Goal: Task Accomplishment & Management: Manage account settings

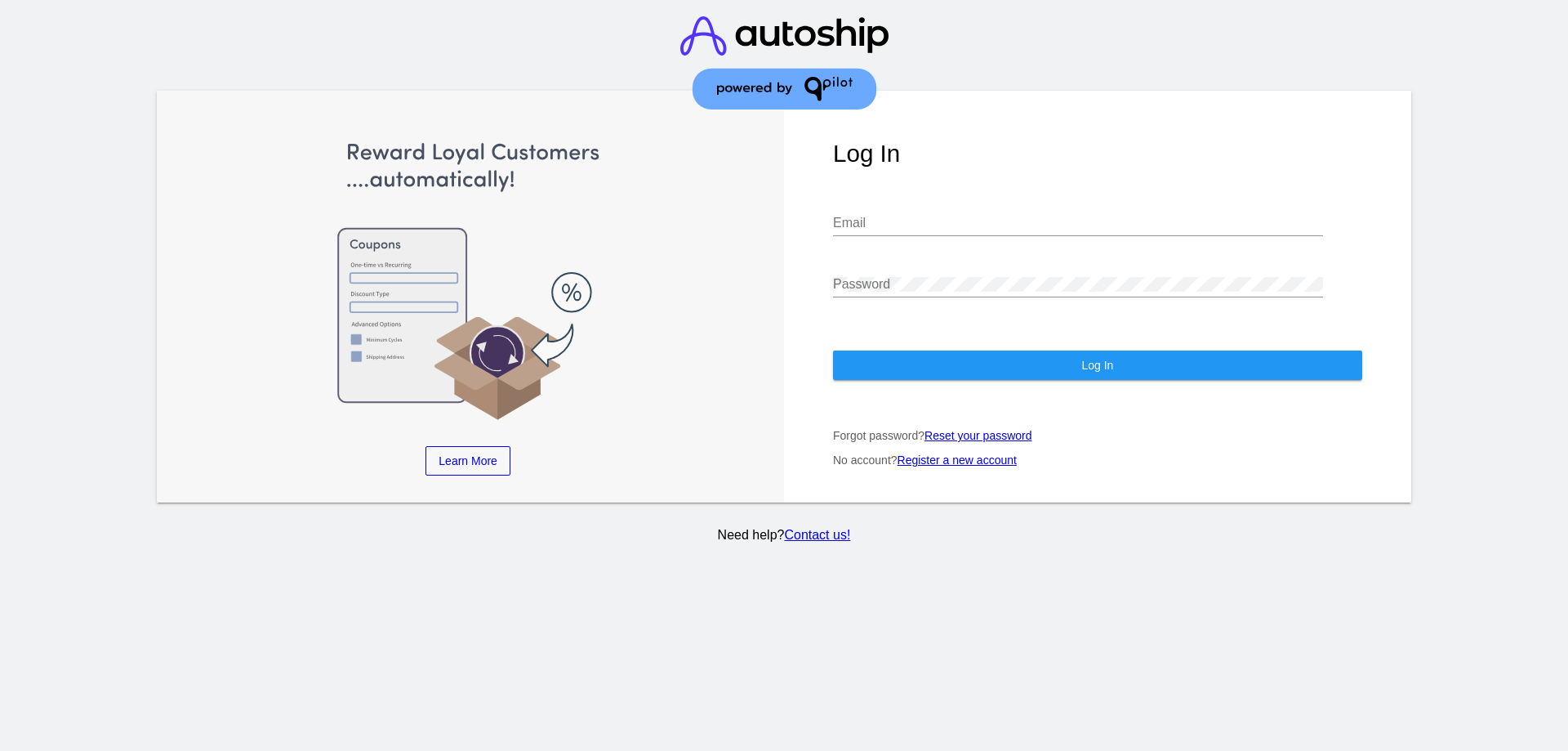
click at [861, 234] on div "Email" at bounding box center [1077, 217] width 490 height 36
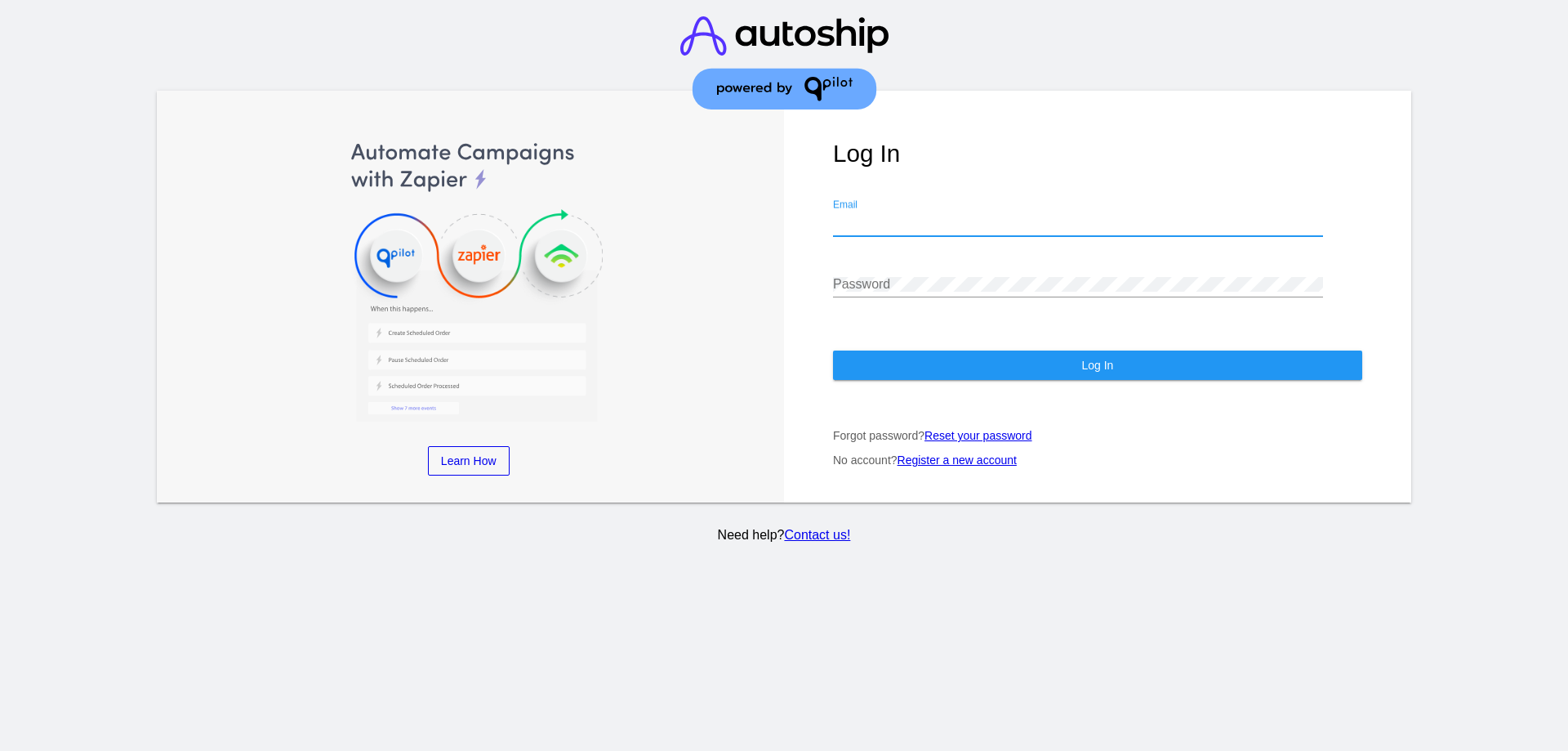
click at [871, 228] on input "Email" at bounding box center [1077, 223] width 490 height 15
type input "[EMAIL_ADDRESS][DOMAIN_NAME]"
click at [978, 227] on input "[EMAIL_ADDRESS][DOMAIN_NAME]" at bounding box center [1077, 223] width 490 height 15
click at [890, 270] on div "Password" at bounding box center [1077, 278] width 490 height 36
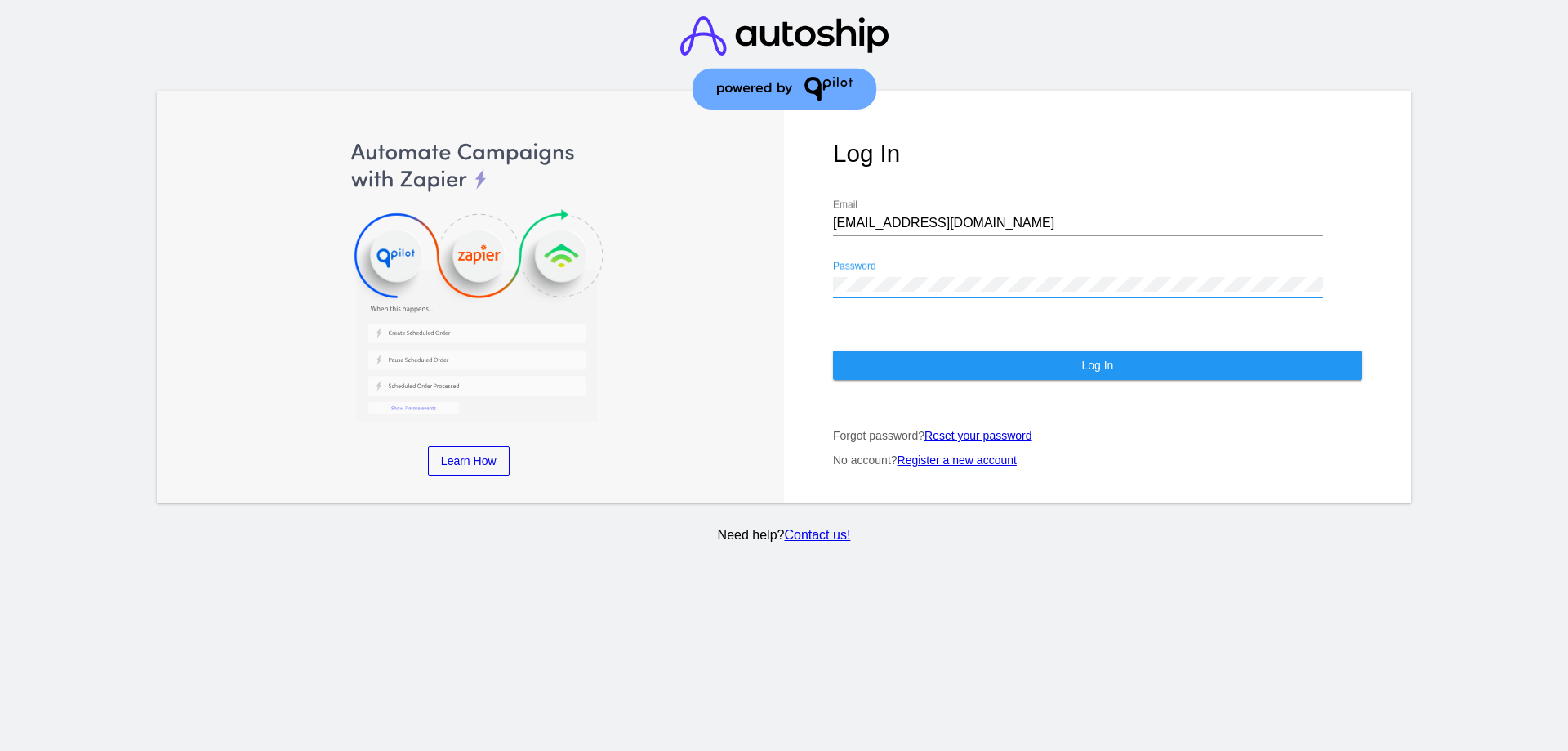
click at [1006, 380] on div "Log In [PERSON_NAME][EMAIL_ADDRESS][DOMAIN_NAME] Email Password Log In Forgot p…" at bounding box center [1098, 297] width 628 height 412
click at [1007, 376] on button "Log In" at bounding box center [1097, 366] width 529 height 30
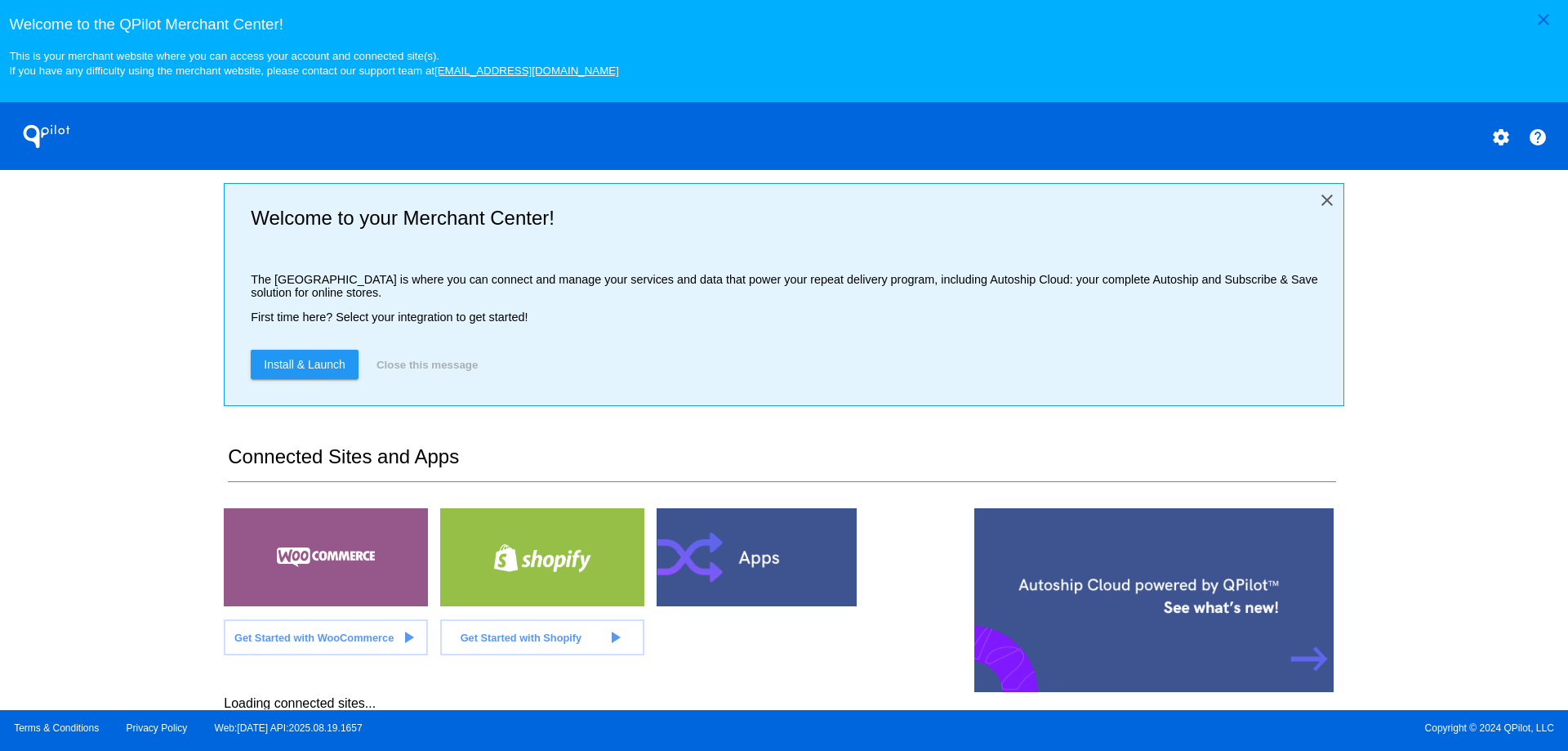
click at [1320, 203] on mat-icon "close" at bounding box center [1328, 200] width 20 height 20
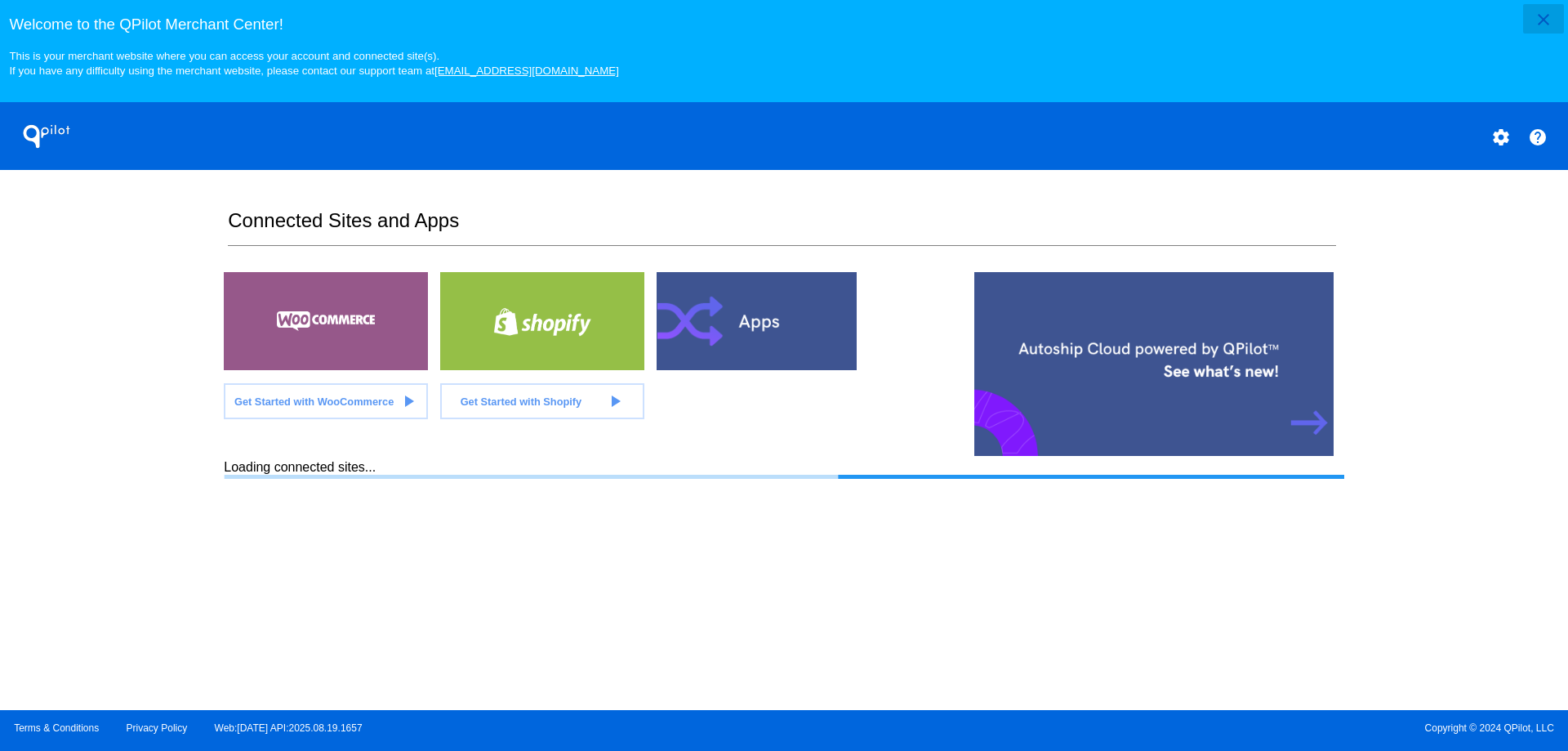
click at [1551, 17] on mat-icon "close" at bounding box center [1544, 20] width 20 height 20
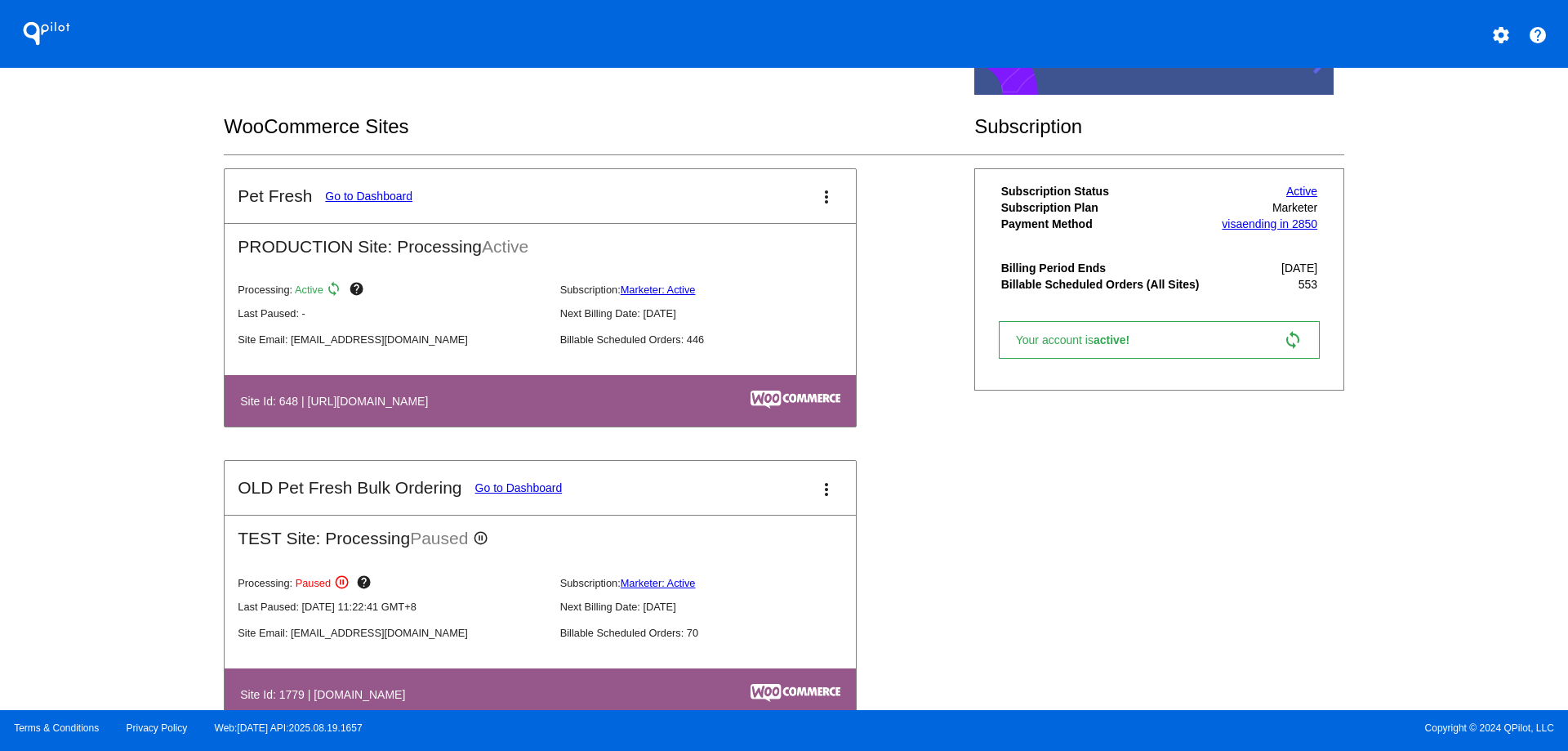
scroll to position [164, 0]
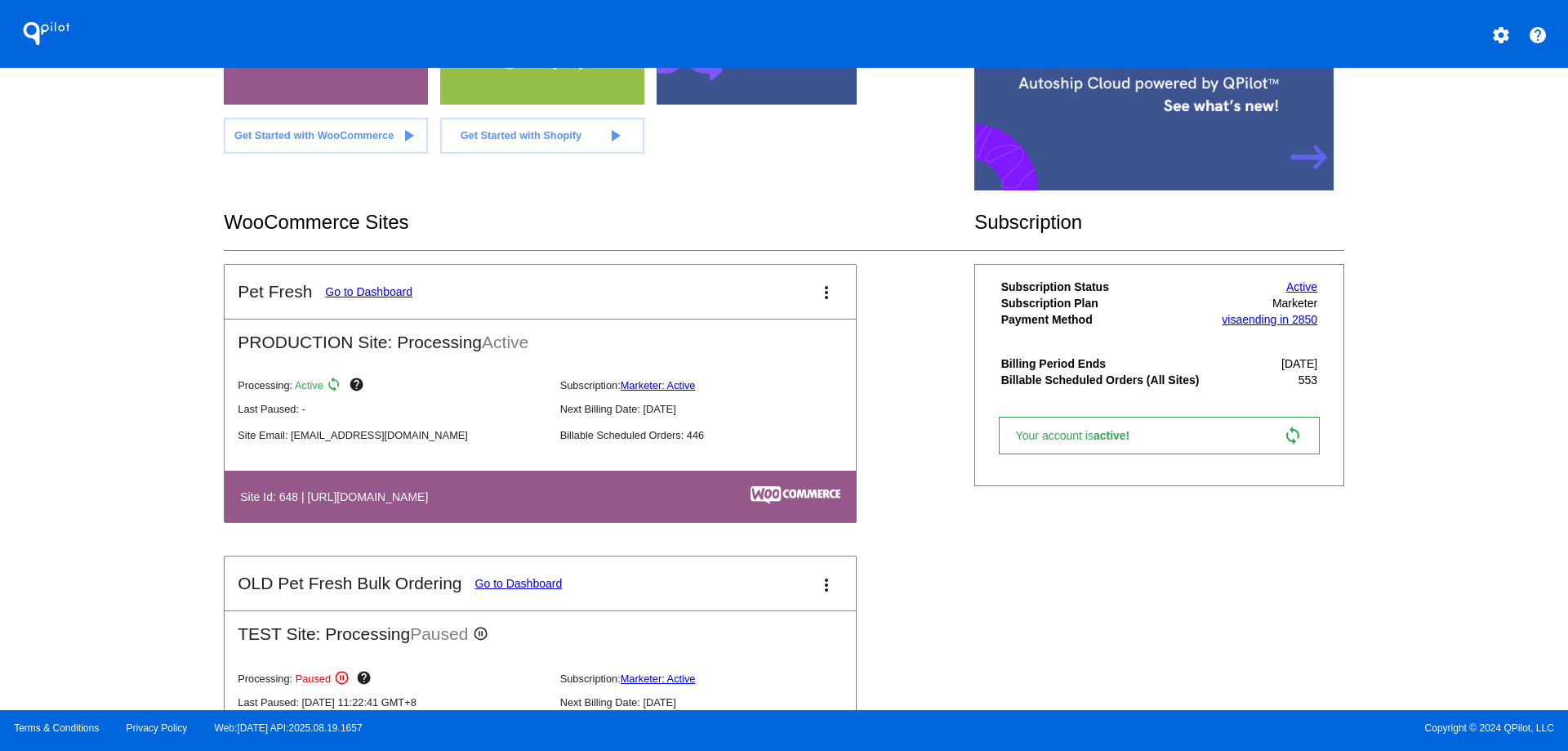
click at [396, 289] on link "Go to Dashboard" at bounding box center [369, 291] width 88 height 13
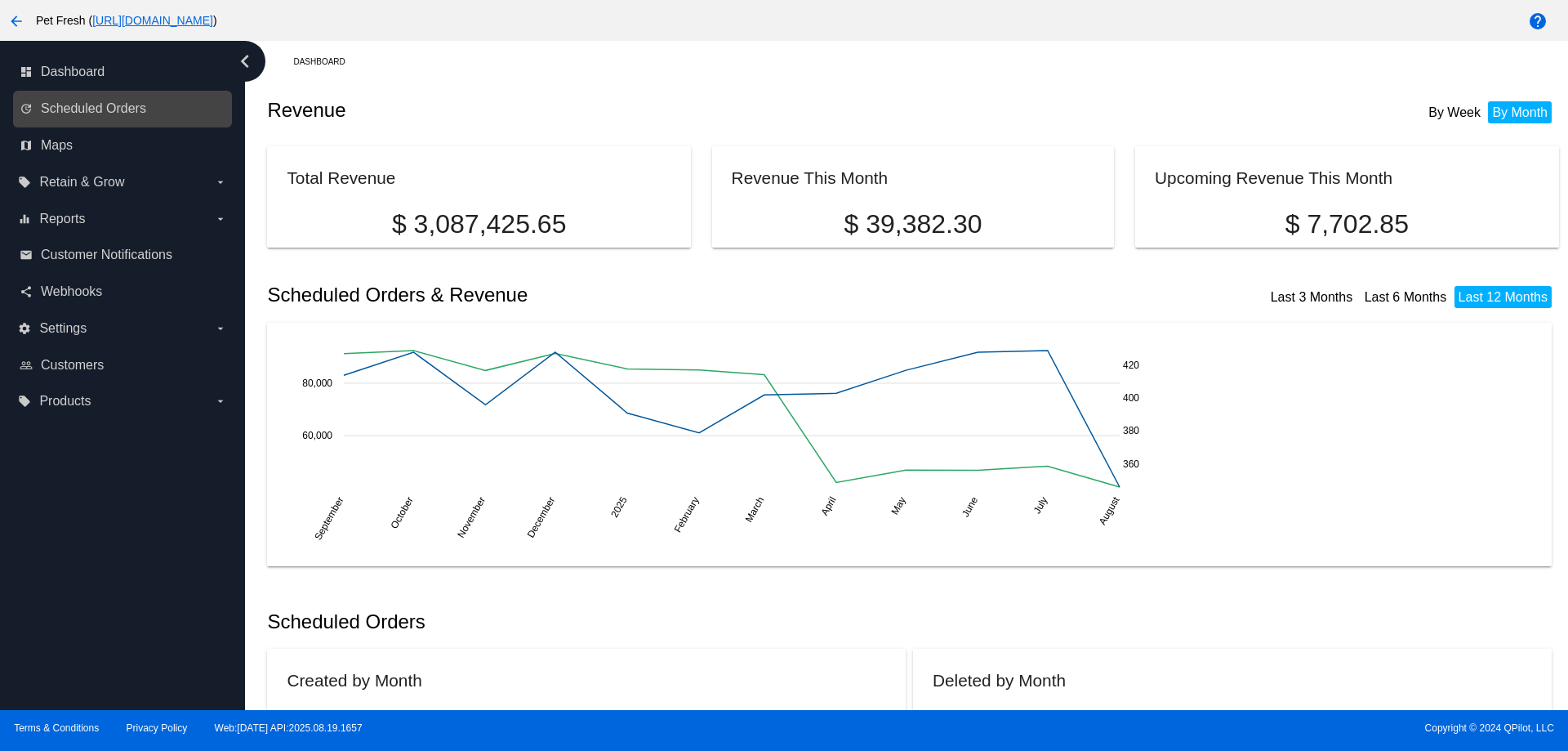
click at [181, 119] on link "update Scheduled Orders" at bounding box center [123, 108] width 208 height 27
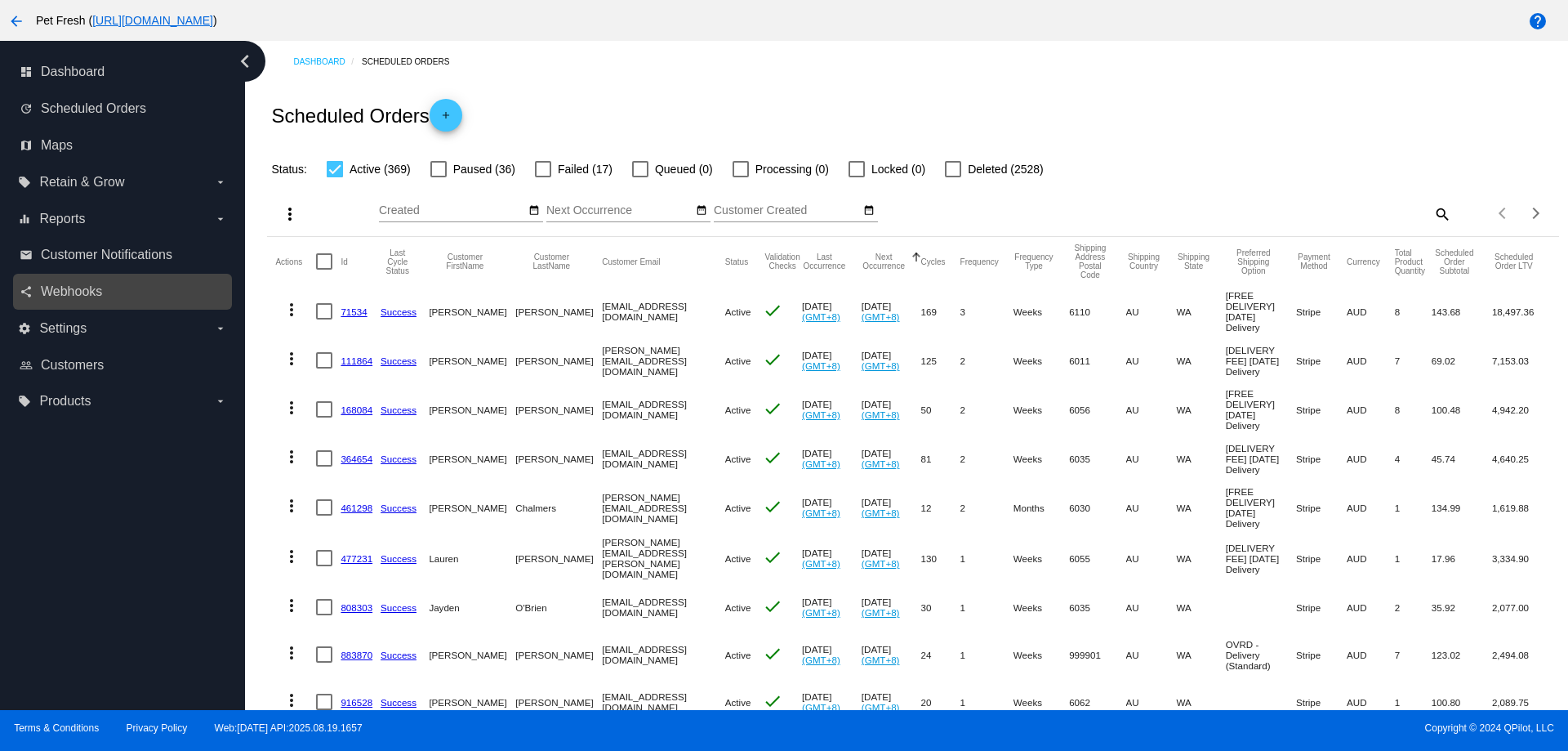
click at [117, 283] on link "share Webhooks" at bounding box center [123, 292] width 208 height 27
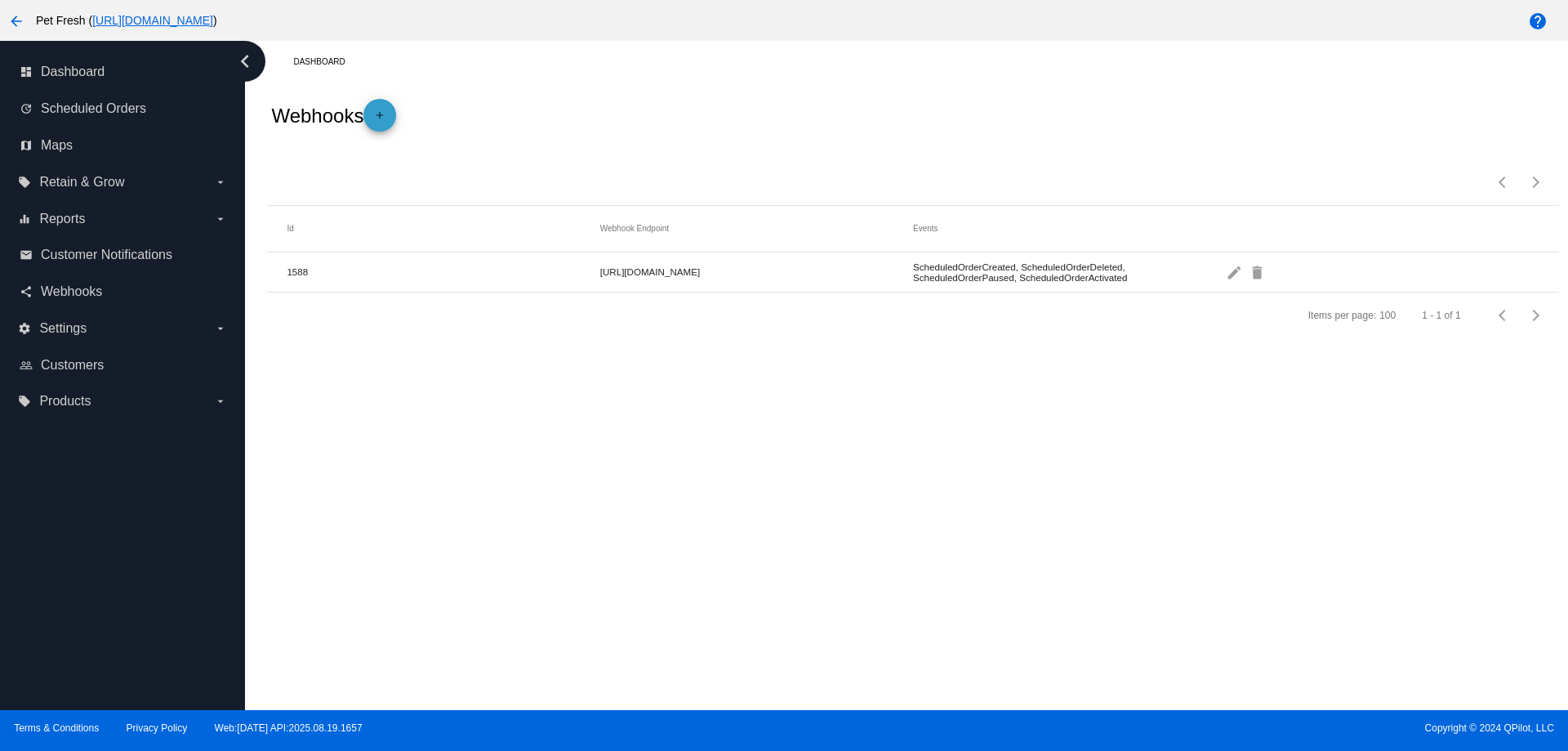
click at [385, 111] on mat-icon "add" at bounding box center [379, 119] width 20 height 20
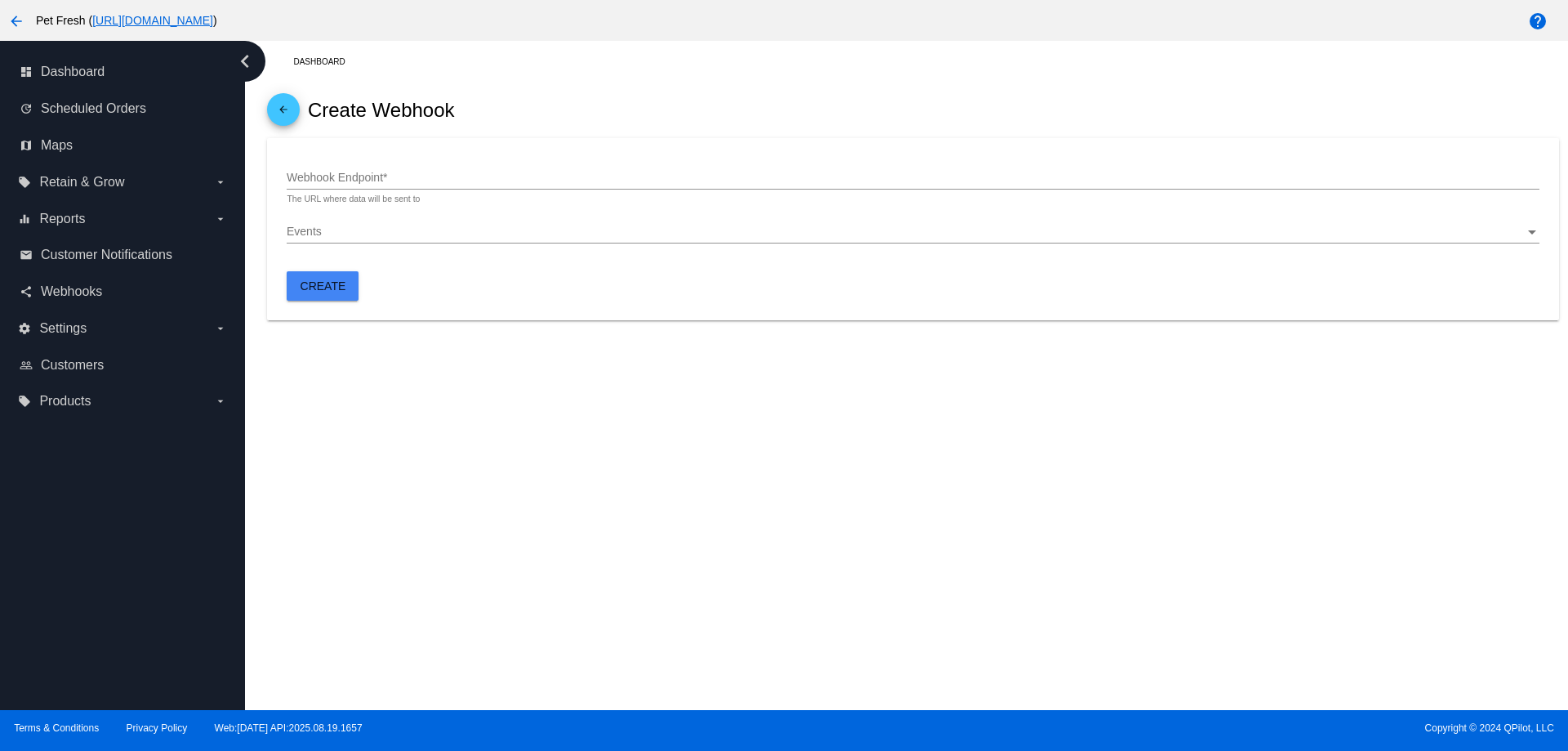
click at [372, 177] on input "Webhook Endpoint *" at bounding box center [913, 177] width 1253 height 13
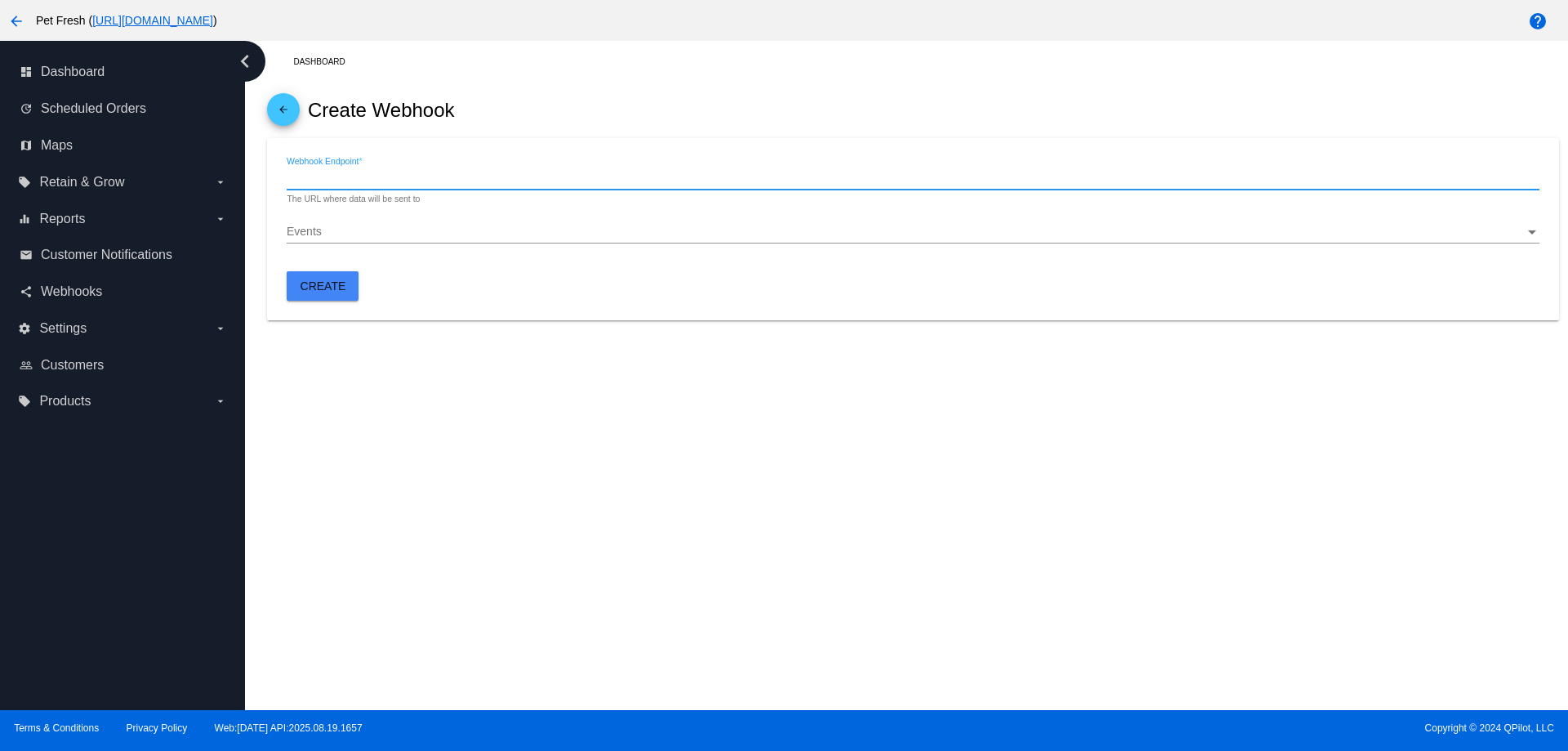
click at [322, 241] on div "Events Events" at bounding box center [913, 228] width 1253 height 32
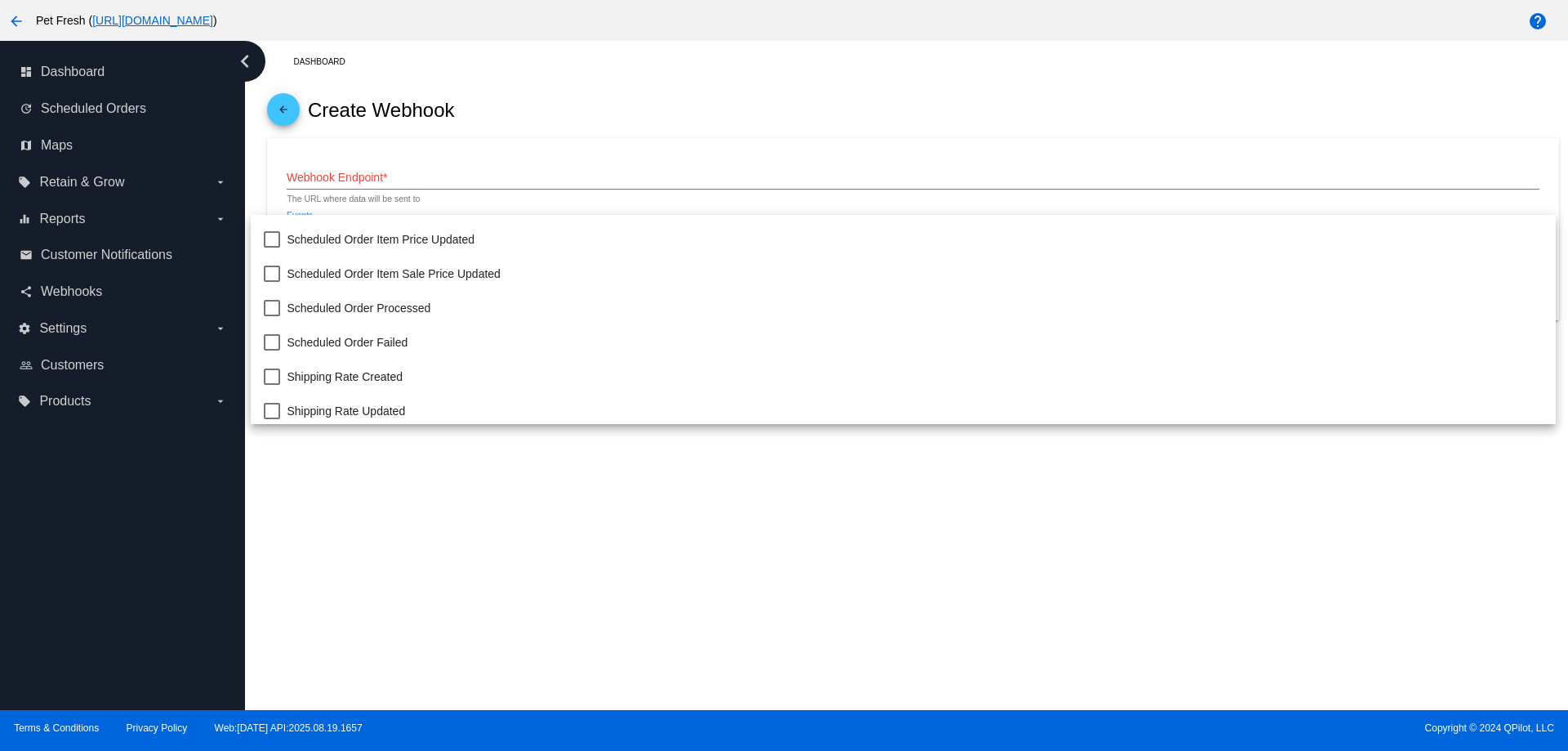
scroll to position [327, 0]
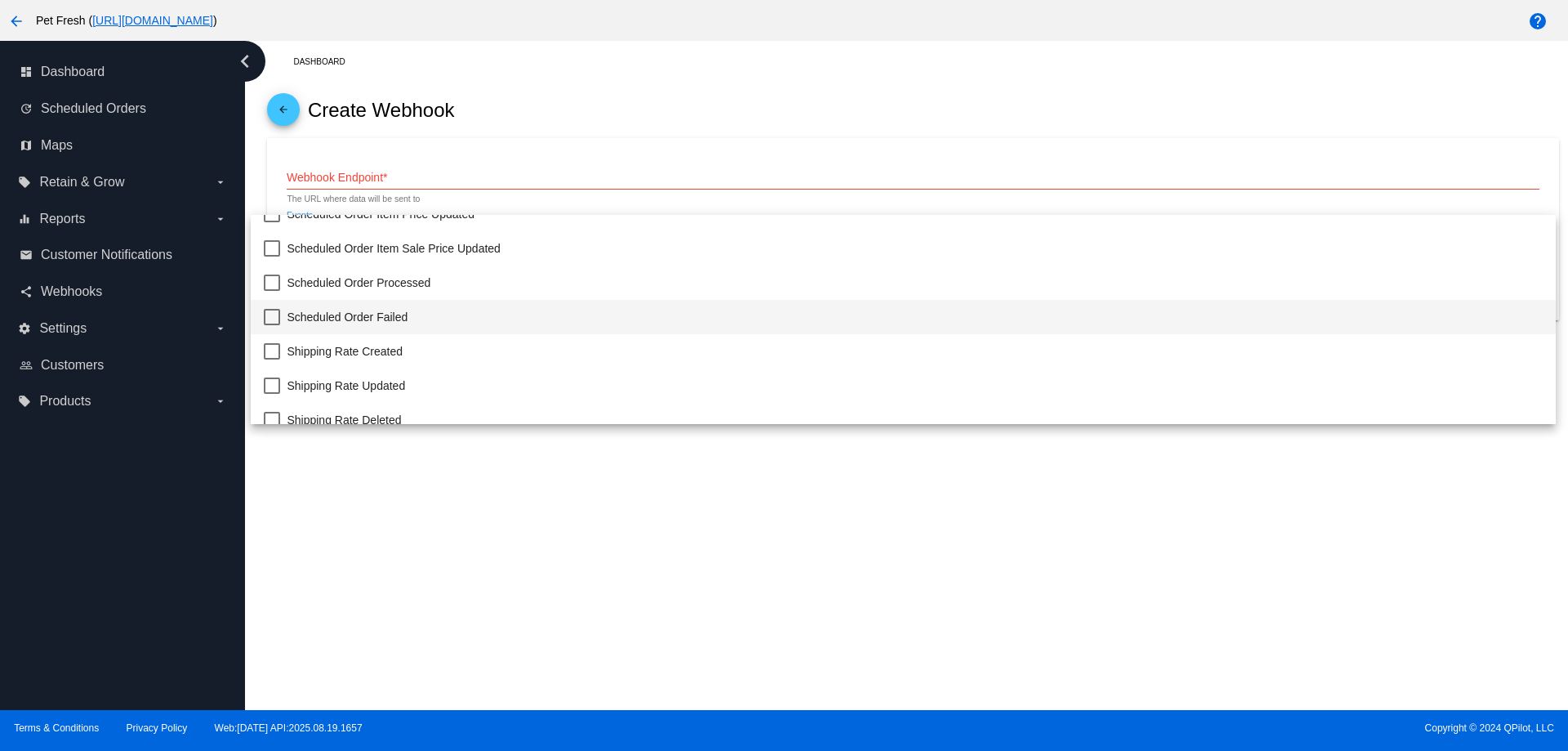
click at [423, 300] on span "Scheduled Order Failed" at bounding box center [915, 316] width 1256 height 34
click at [402, 171] on div at bounding box center [784, 376] width 1568 height 751
click at [374, 178] on input "Webhook Endpoint *" at bounding box center [913, 177] width 1253 height 13
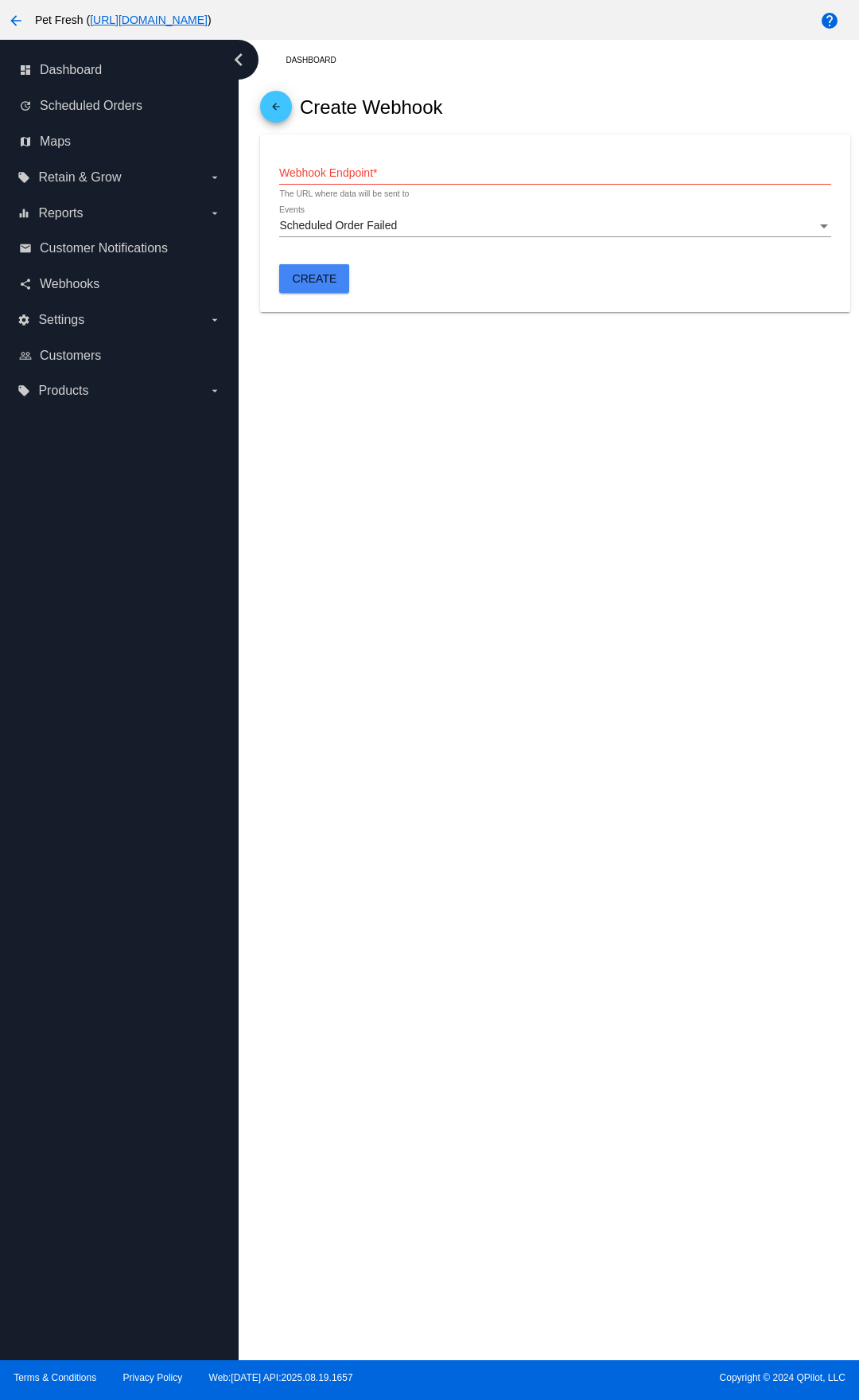
click at [513, 180] on div "Webhook Endpoint *" at bounding box center [555, 169] width 551 height 31
click at [433, 187] on div "Webhook Endpoint * The URL where data will be sent to" at bounding box center [555, 176] width 551 height 45
click at [435, 170] on input "Webhook Endpoint *" at bounding box center [555, 173] width 551 height 12
paste input "[URL][DOMAIN_NAME]"
type input "[URL][DOMAIN_NAME]"
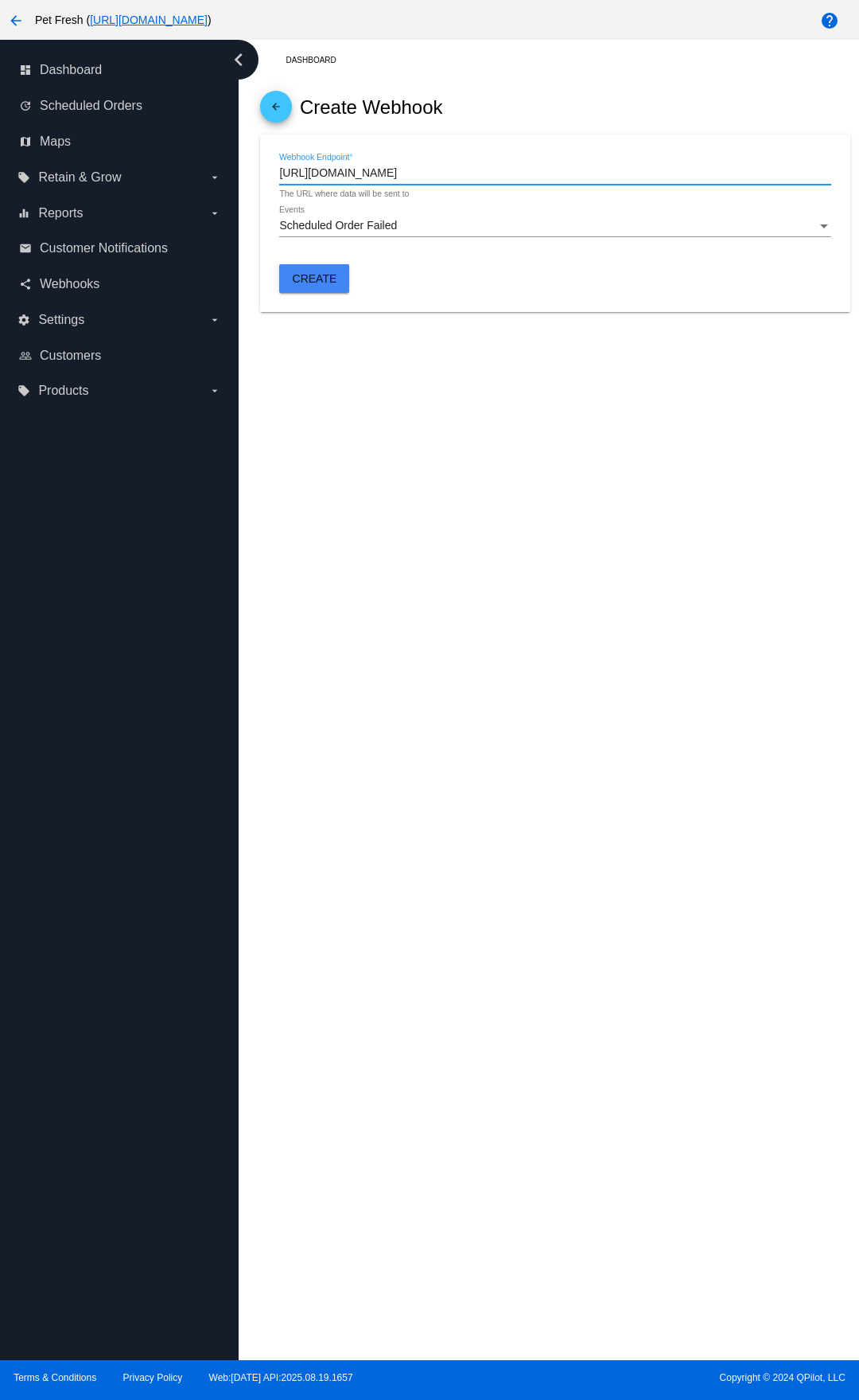
click at [324, 271] on button "Create" at bounding box center [314, 278] width 70 height 29
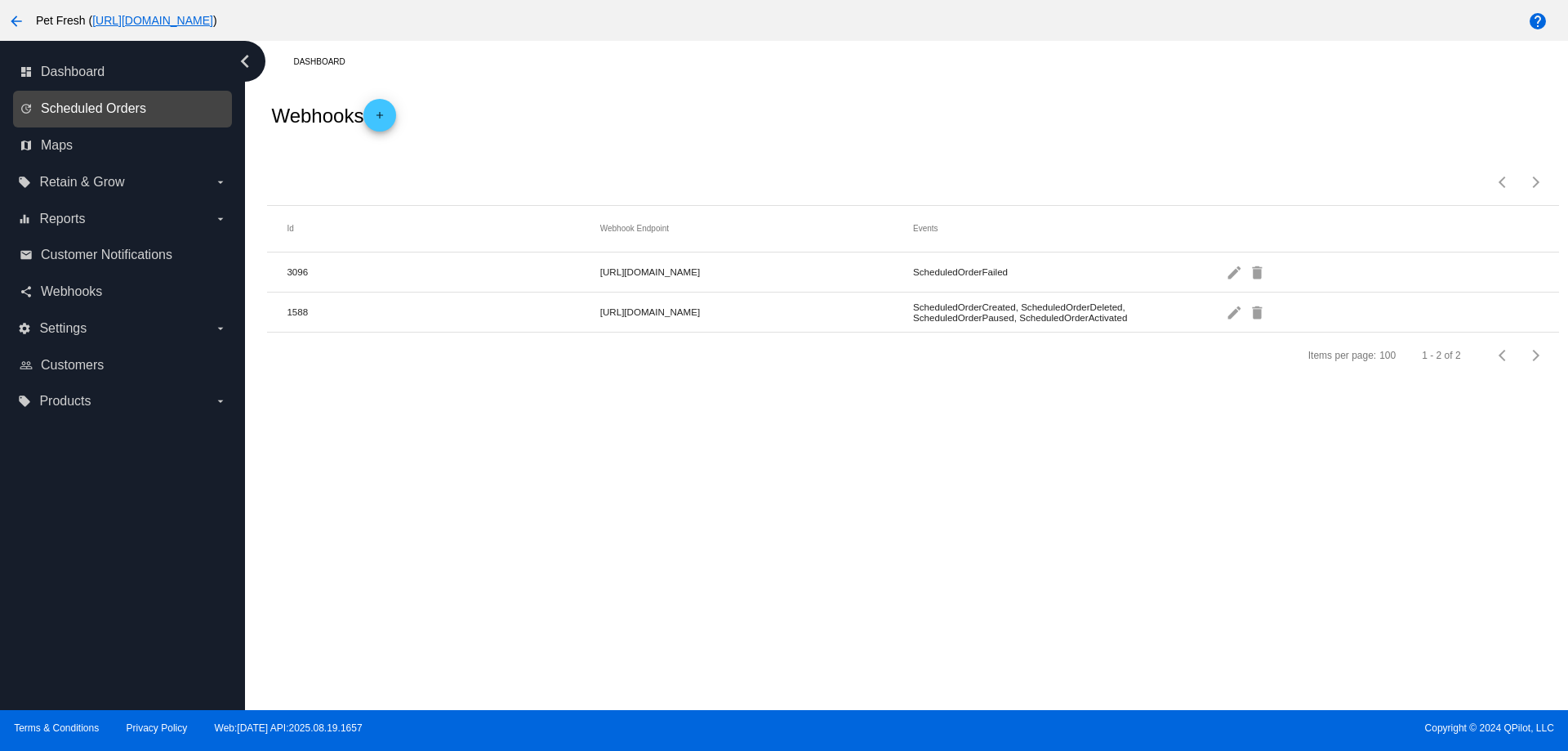
click at [124, 112] on span "Scheduled Orders" at bounding box center [93, 108] width 105 height 15
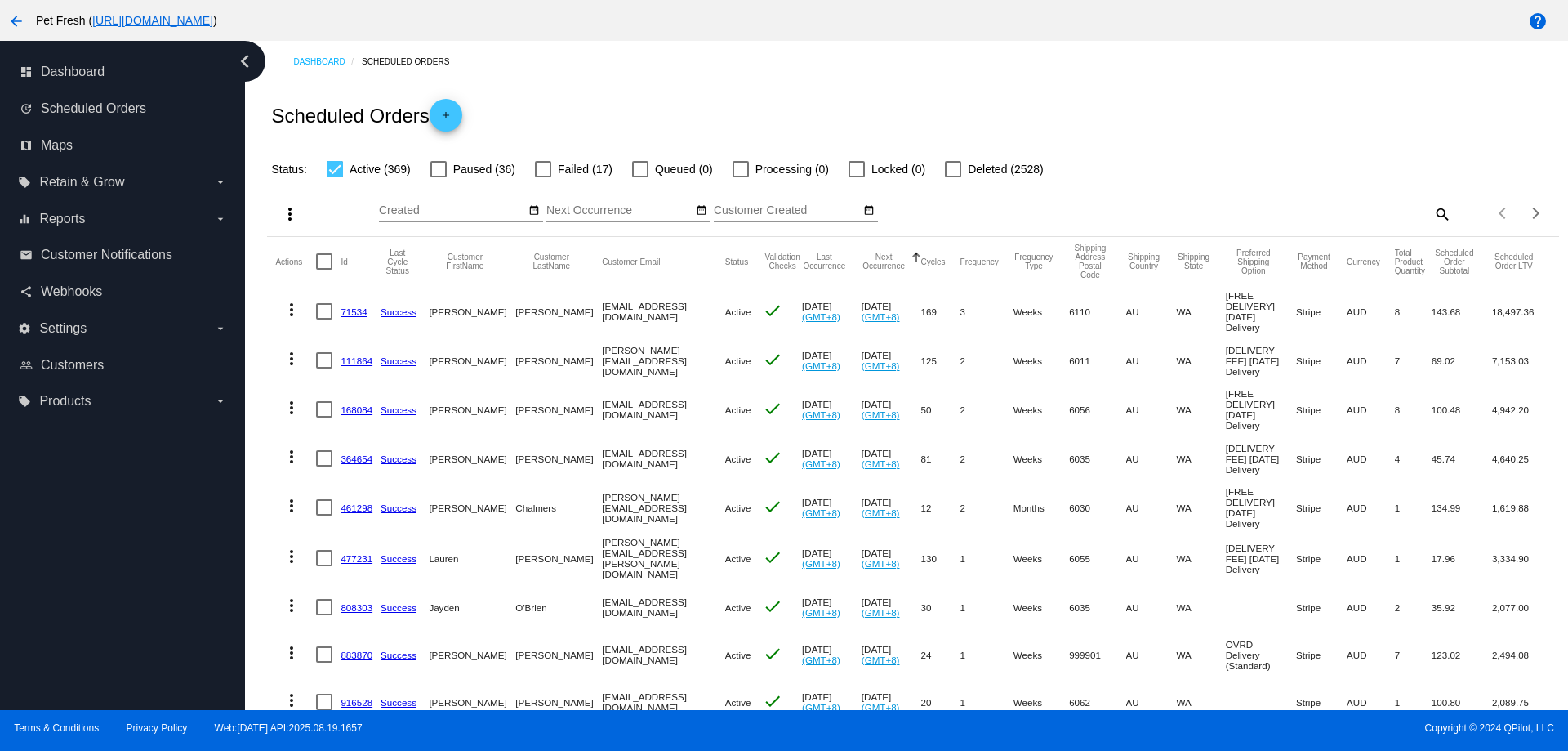
click at [1439, 217] on mat-icon "search" at bounding box center [1442, 214] width 20 height 26
click at [1305, 232] on div "Search" at bounding box center [1290, 213] width 322 height 46
click at [1294, 201] on div "Search" at bounding box center [1290, 206] width 322 height 32
type input "g"
type input "tristan"
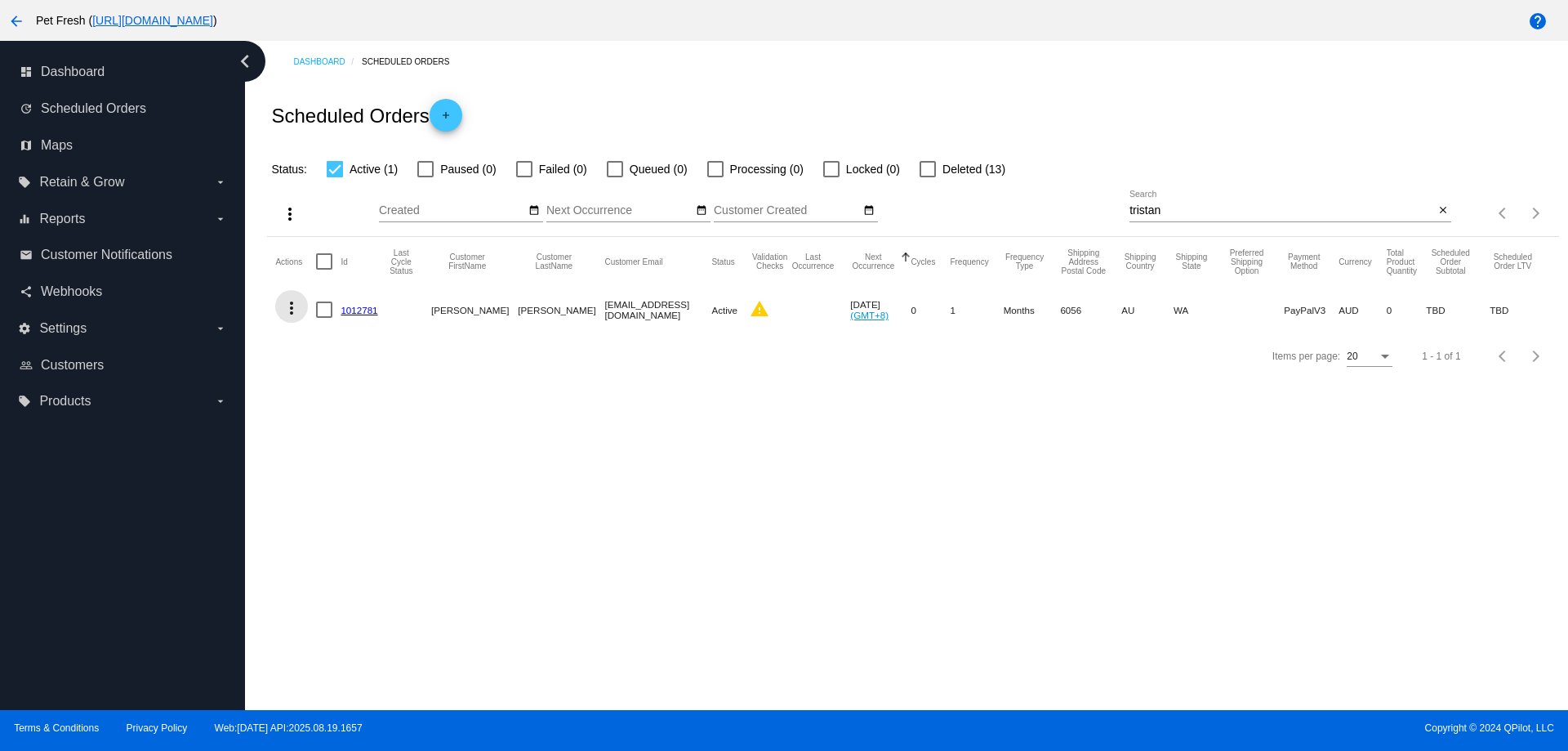
click at [291, 314] on mat-icon "more_vert" at bounding box center [292, 308] width 20 height 20
click at [356, 427] on span "Process Now" at bounding box center [358, 425] width 67 height 13
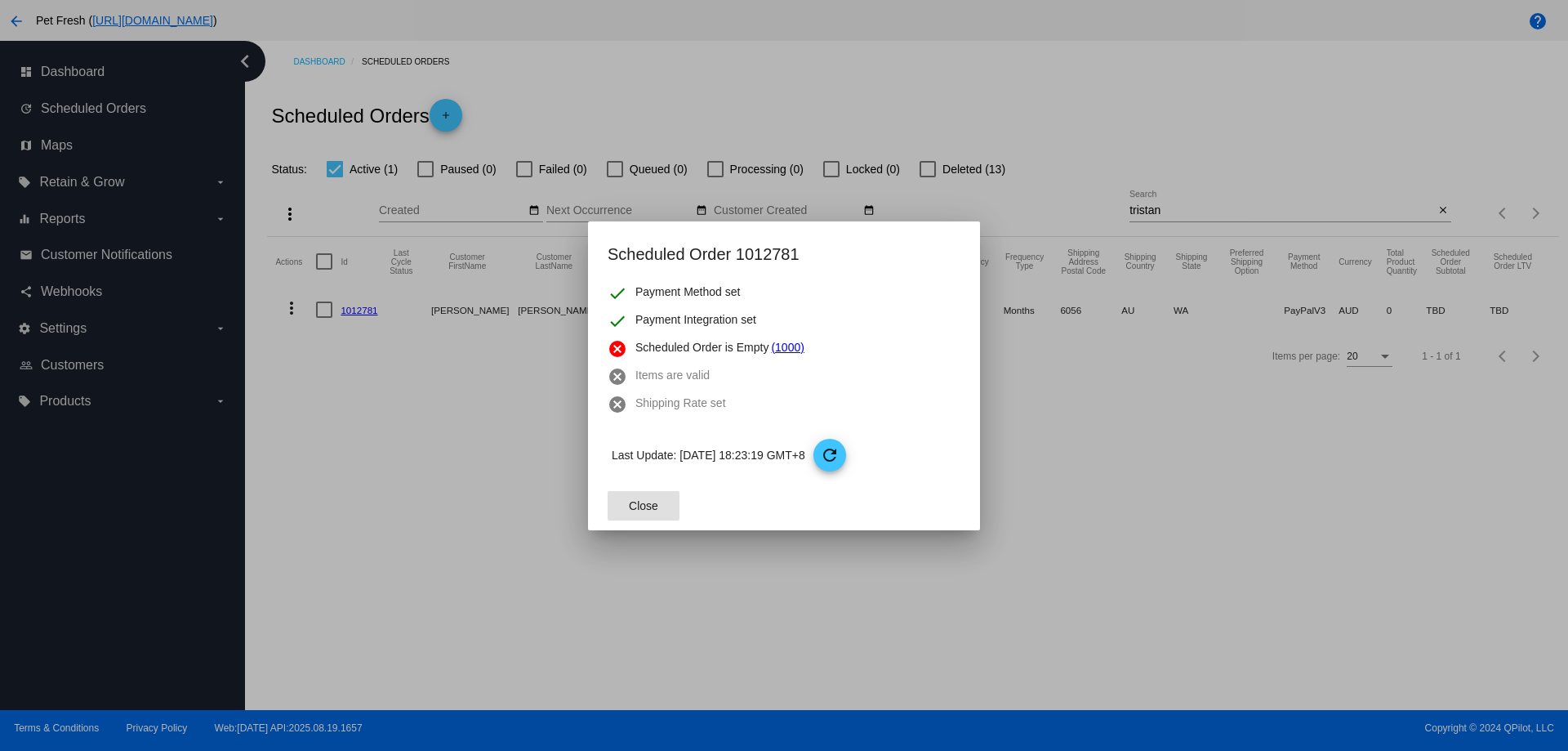
click at [653, 499] on span "Close" at bounding box center [644, 505] width 30 height 13
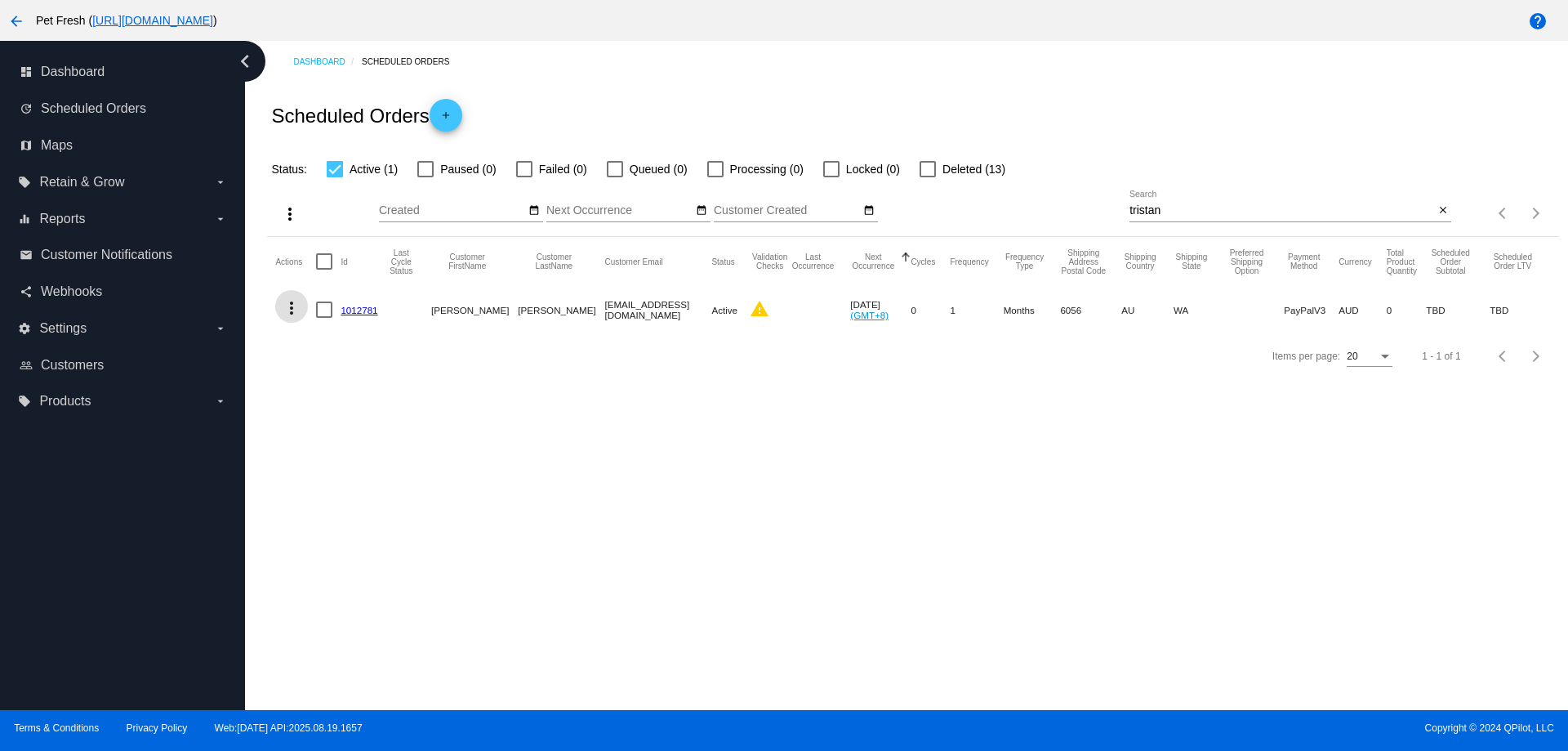
click at [363, 317] on mat-cell "1012781" at bounding box center [364, 309] width 45 height 47
click at [363, 314] on link "1012781" at bounding box center [359, 309] width 36 height 11
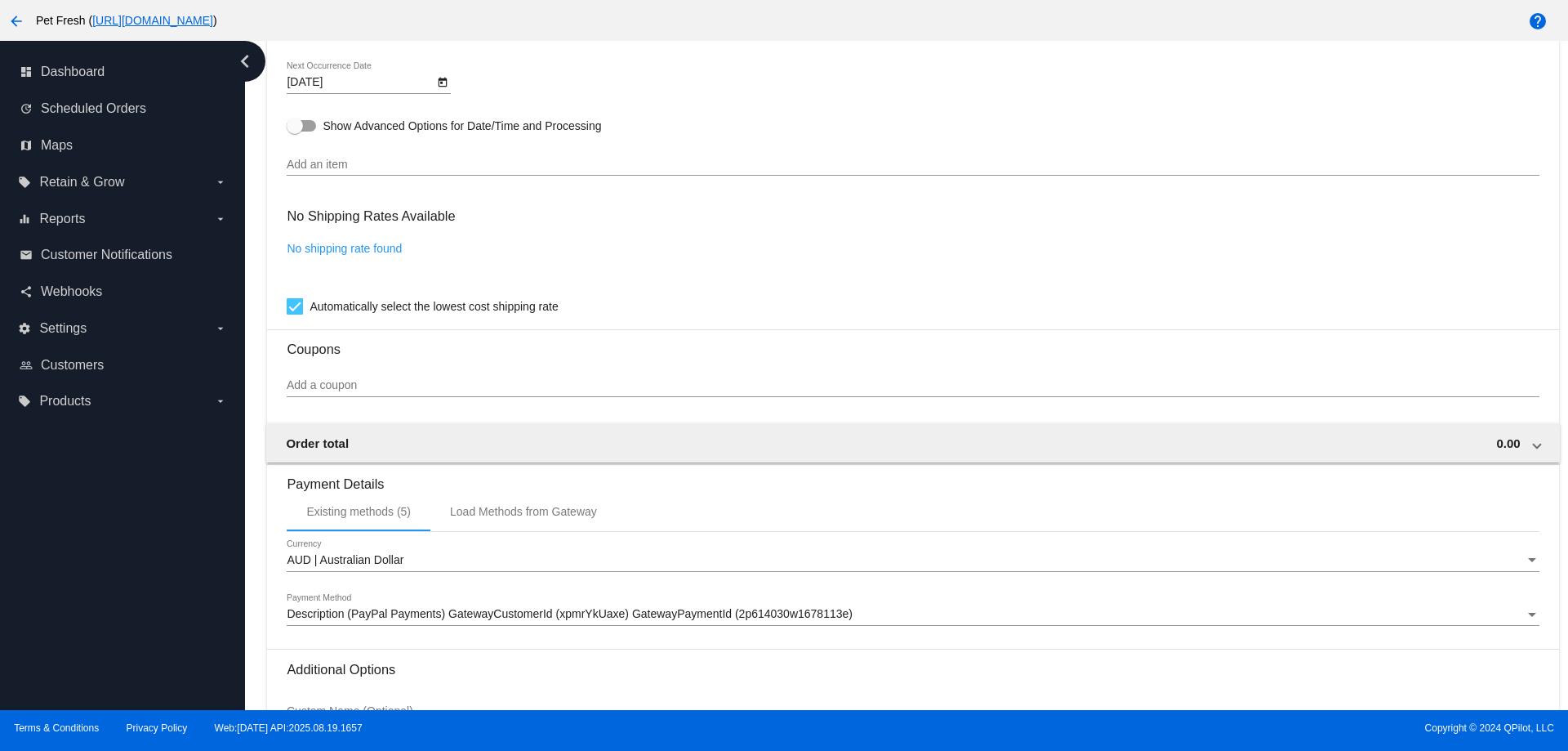
scroll to position [735, 0]
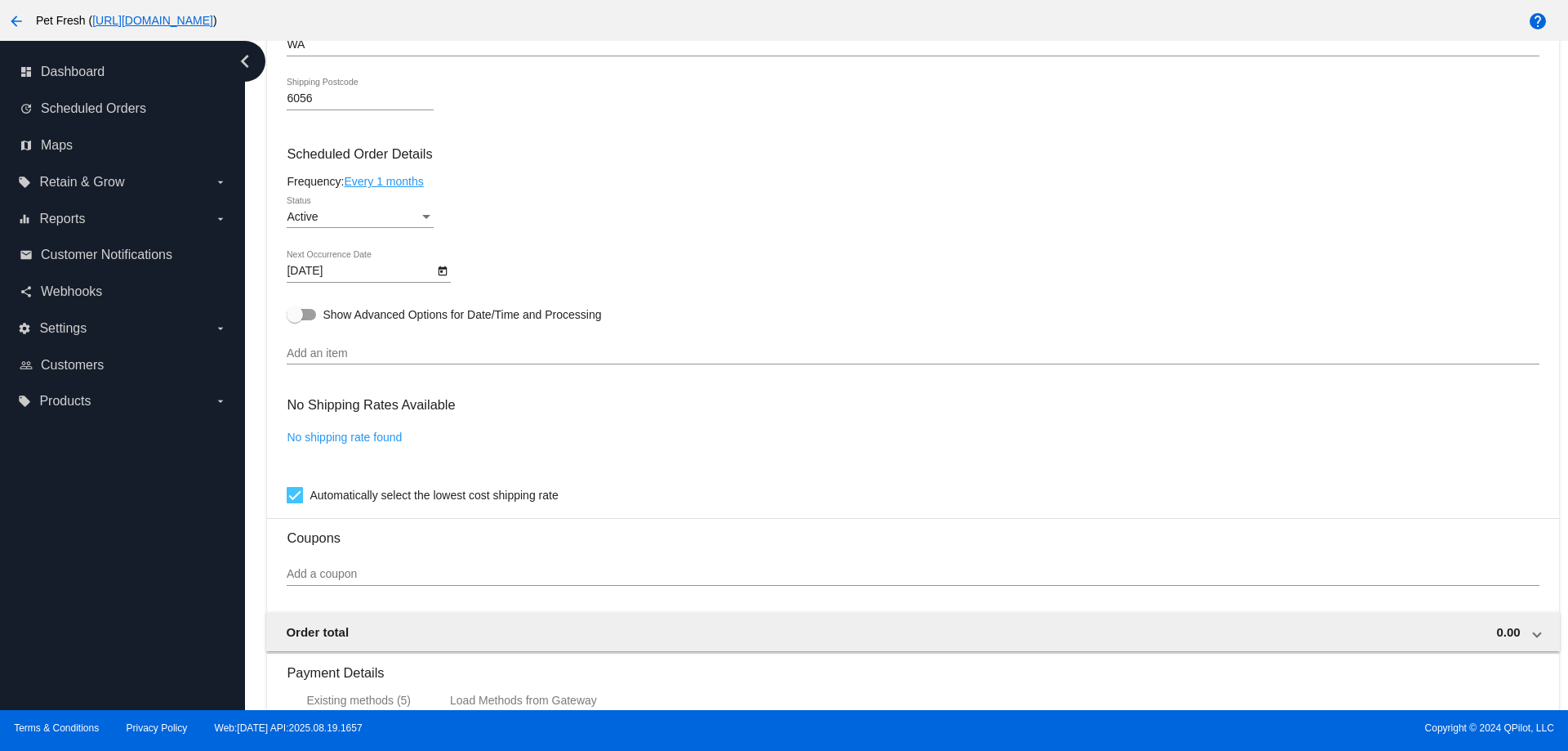
click at [396, 381] on mat-card-content "Customer 266626: [PERSON_NAME] [EMAIL_ADDRESS][DOMAIN_NAME] Customer Shipping E…" at bounding box center [913, 280] width 1253 height 1427
click at [396, 354] on input "Add an item" at bounding box center [913, 353] width 1253 height 13
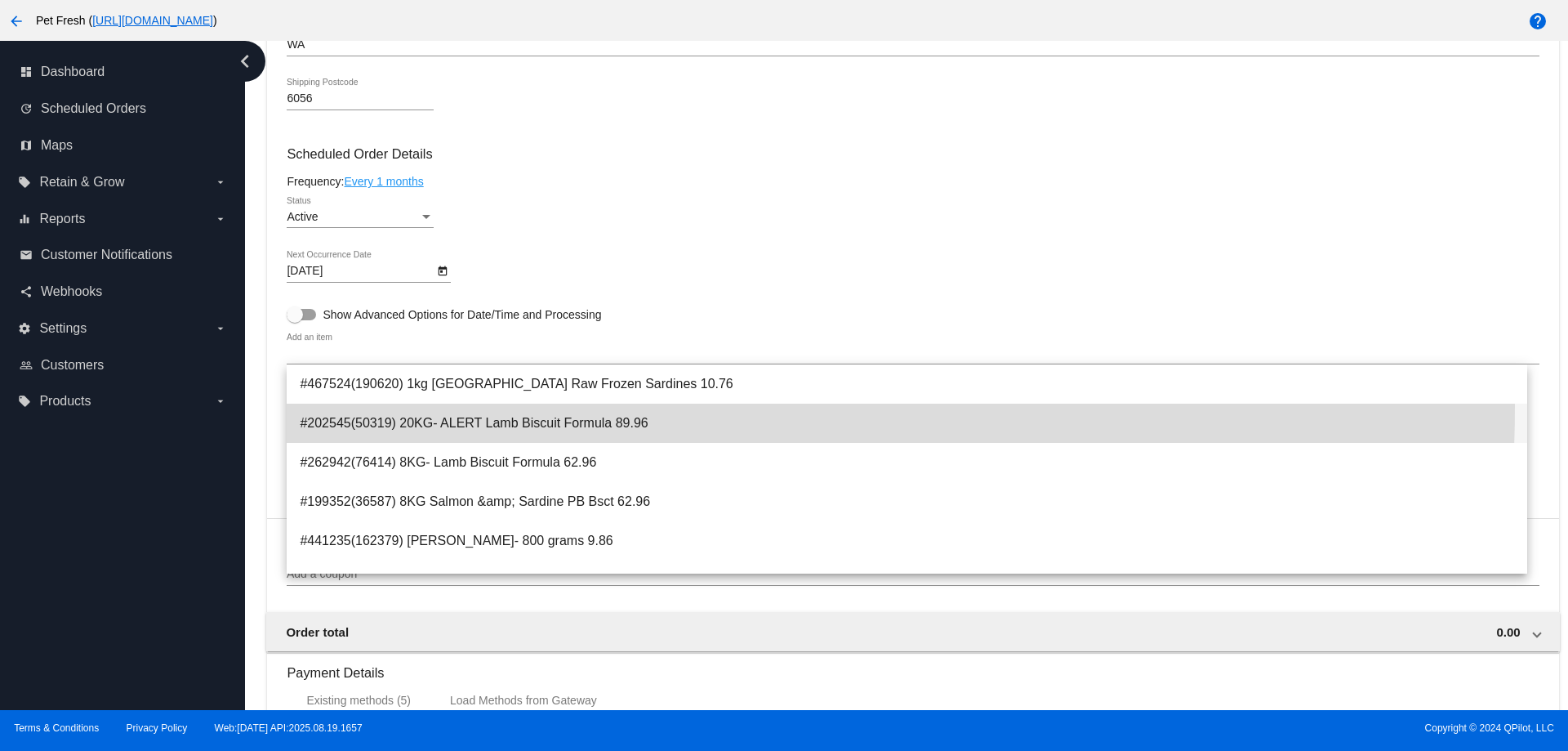
click at [380, 405] on span "#202545(50319) 20KG- ALERT Lamb Biscuit Formula 89.96" at bounding box center [907, 423] width 1214 height 39
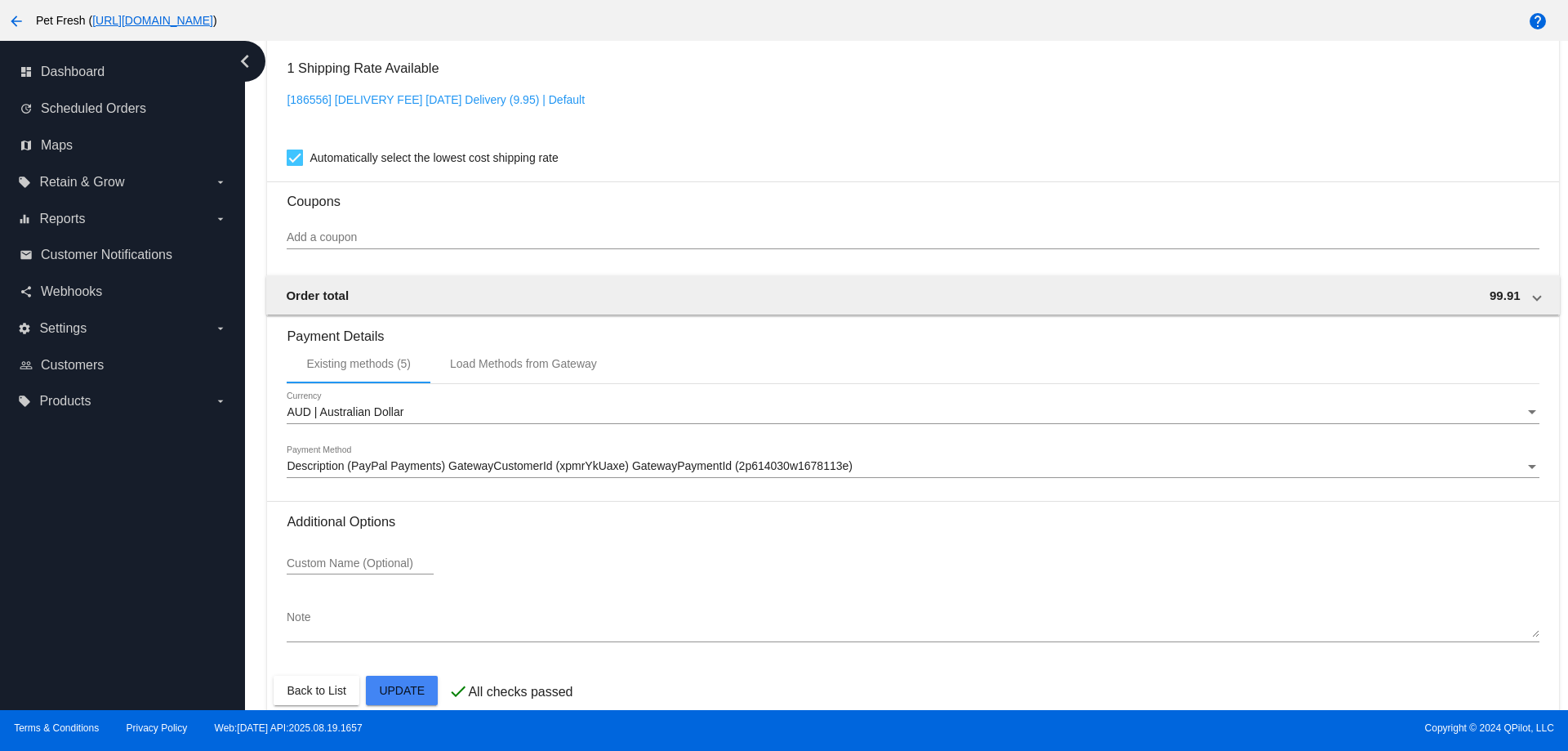
scroll to position [1205, 0]
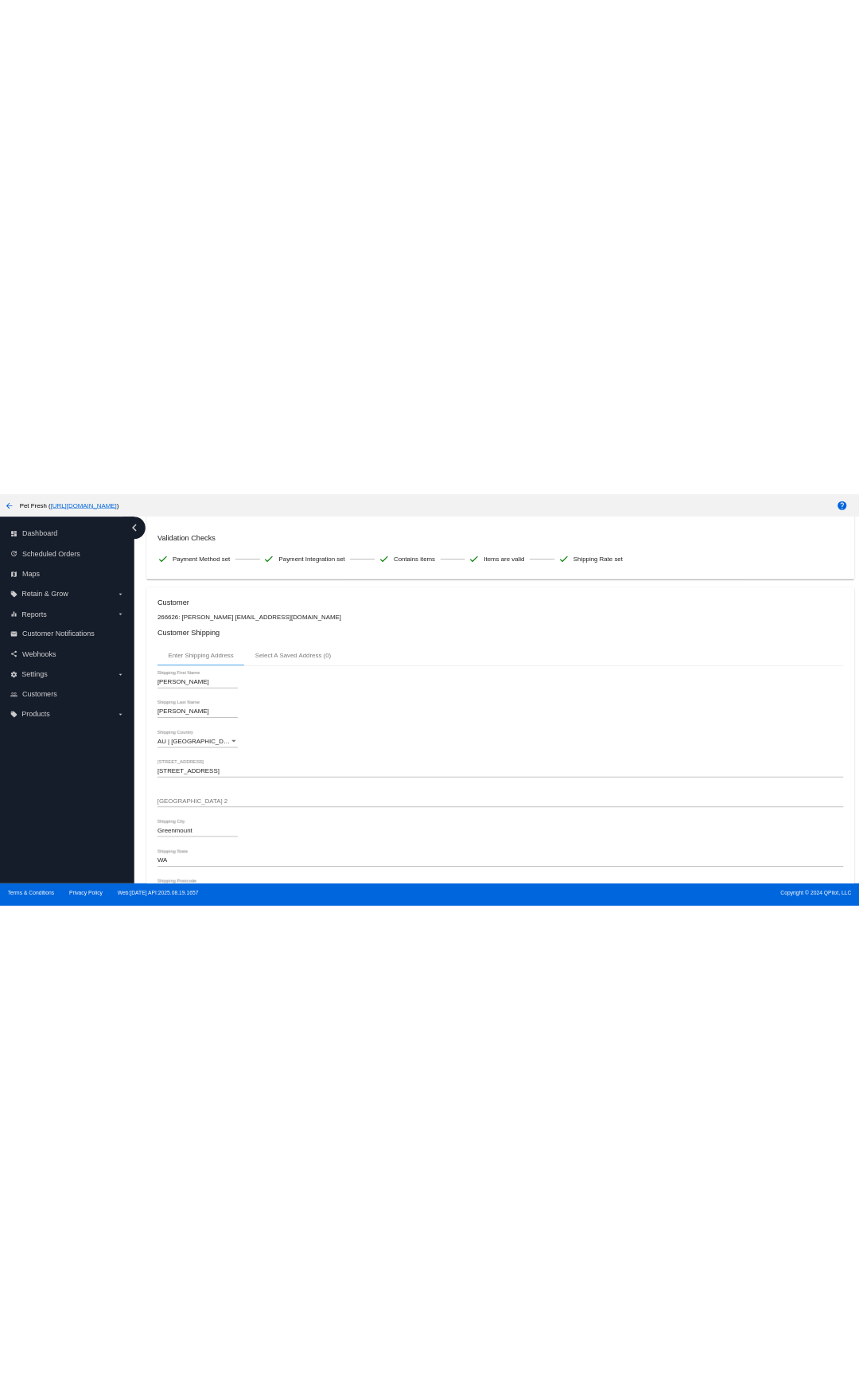
scroll to position [0, 0]
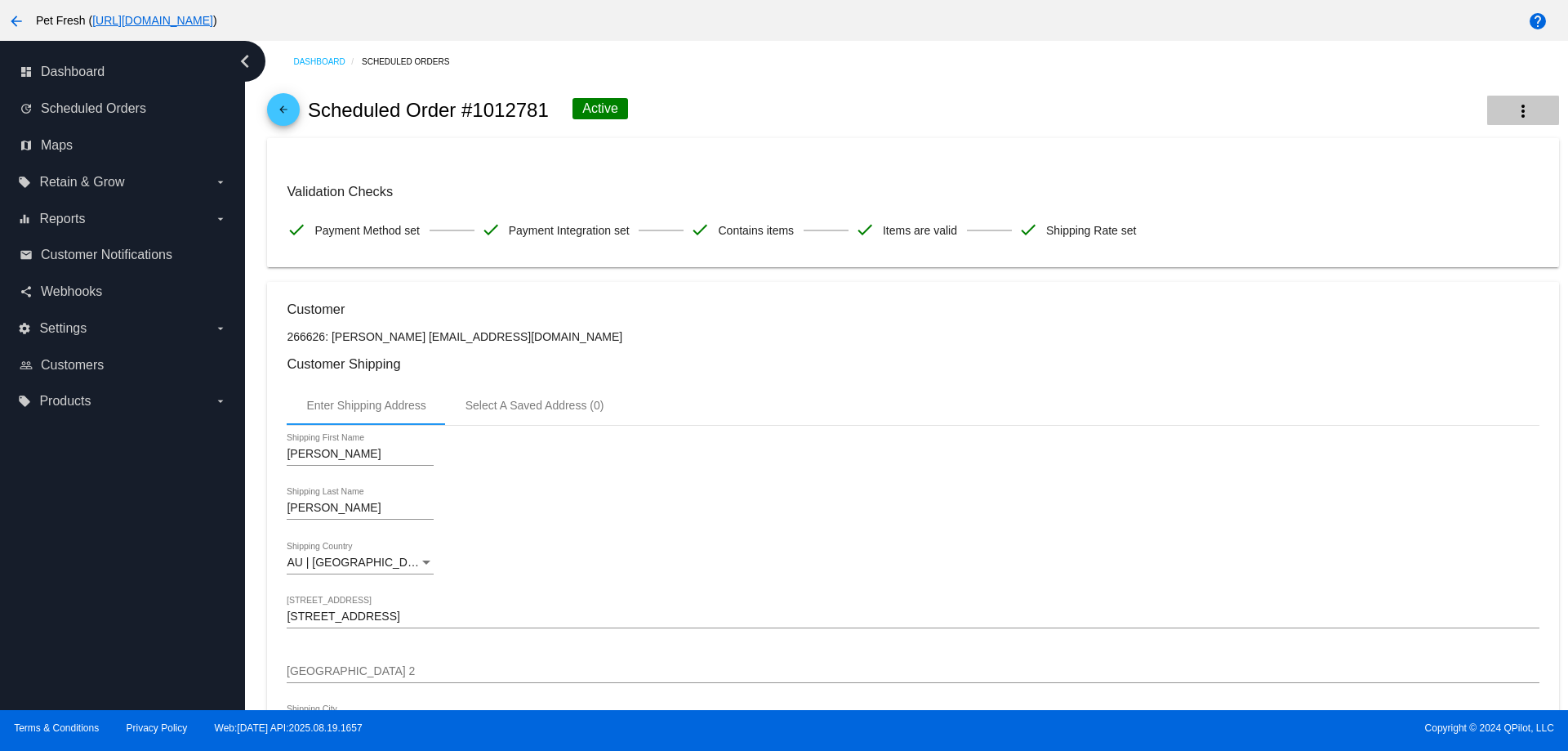
click at [1487, 106] on button "more_vert" at bounding box center [1523, 110] width 72 height 30
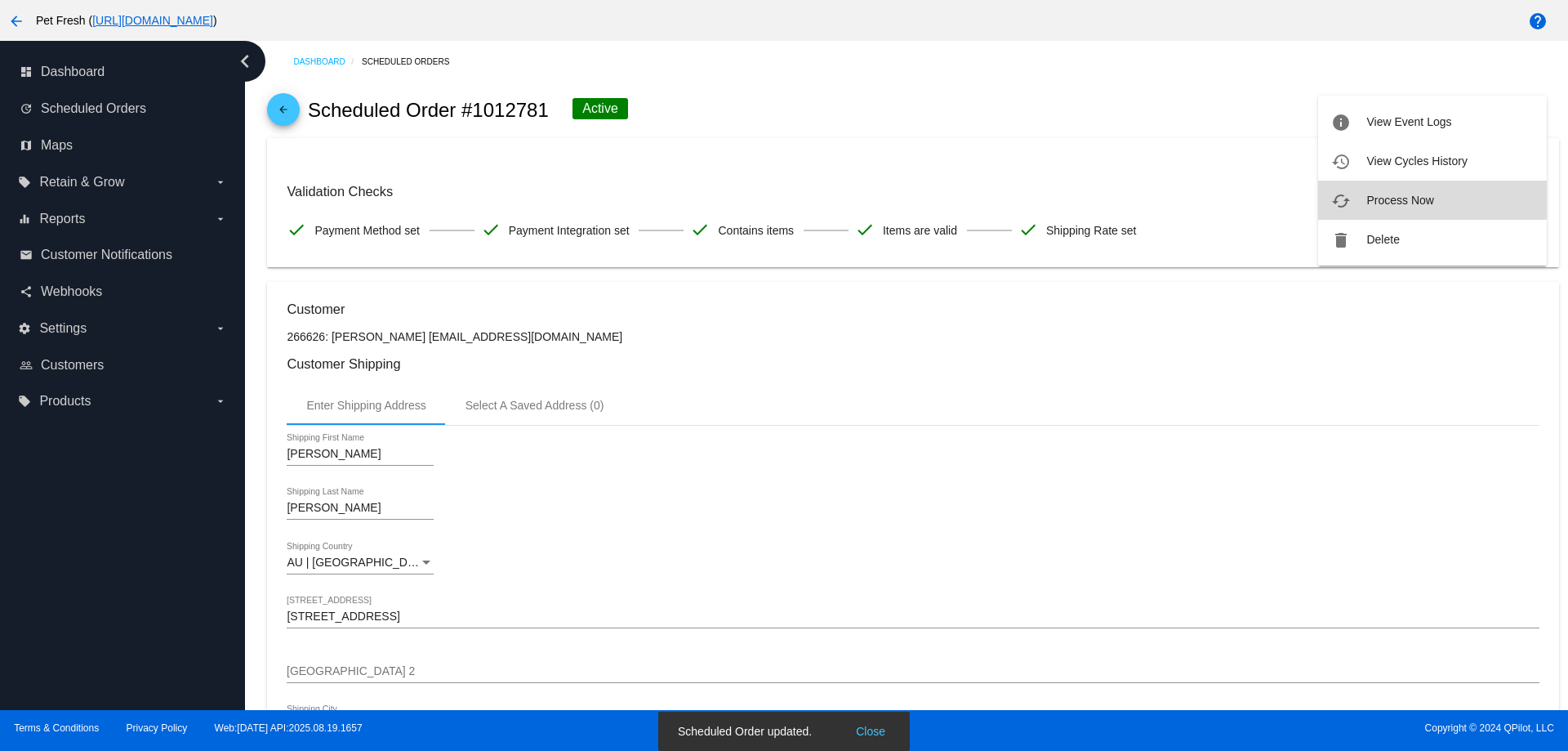
click at [1430, 193] on span "Process Now" at bounding box center [1400, 199] width 67 height 13
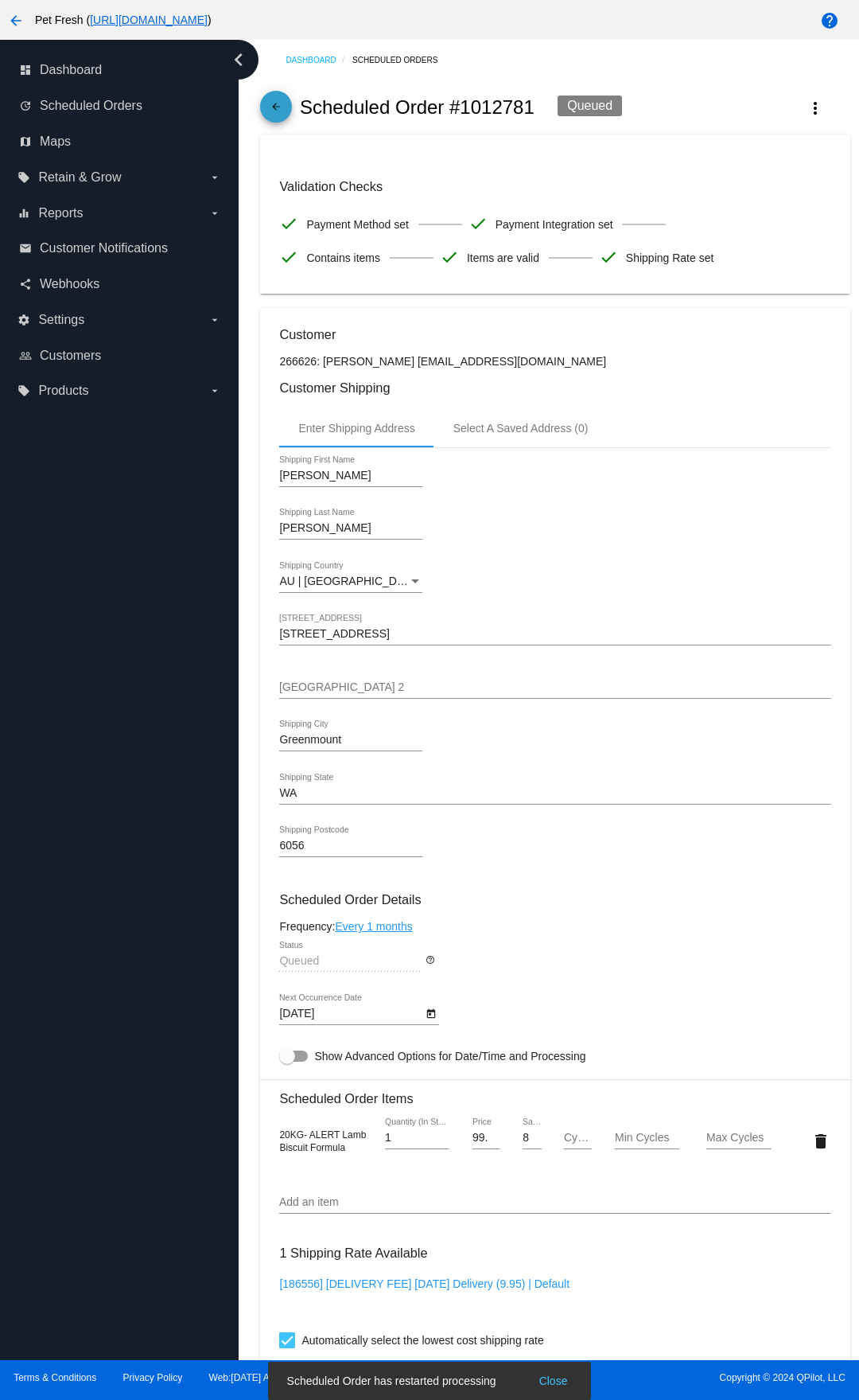
click at [286, 112] on link "arrow_back" at bounding box center [275, 106] width 32 height 32
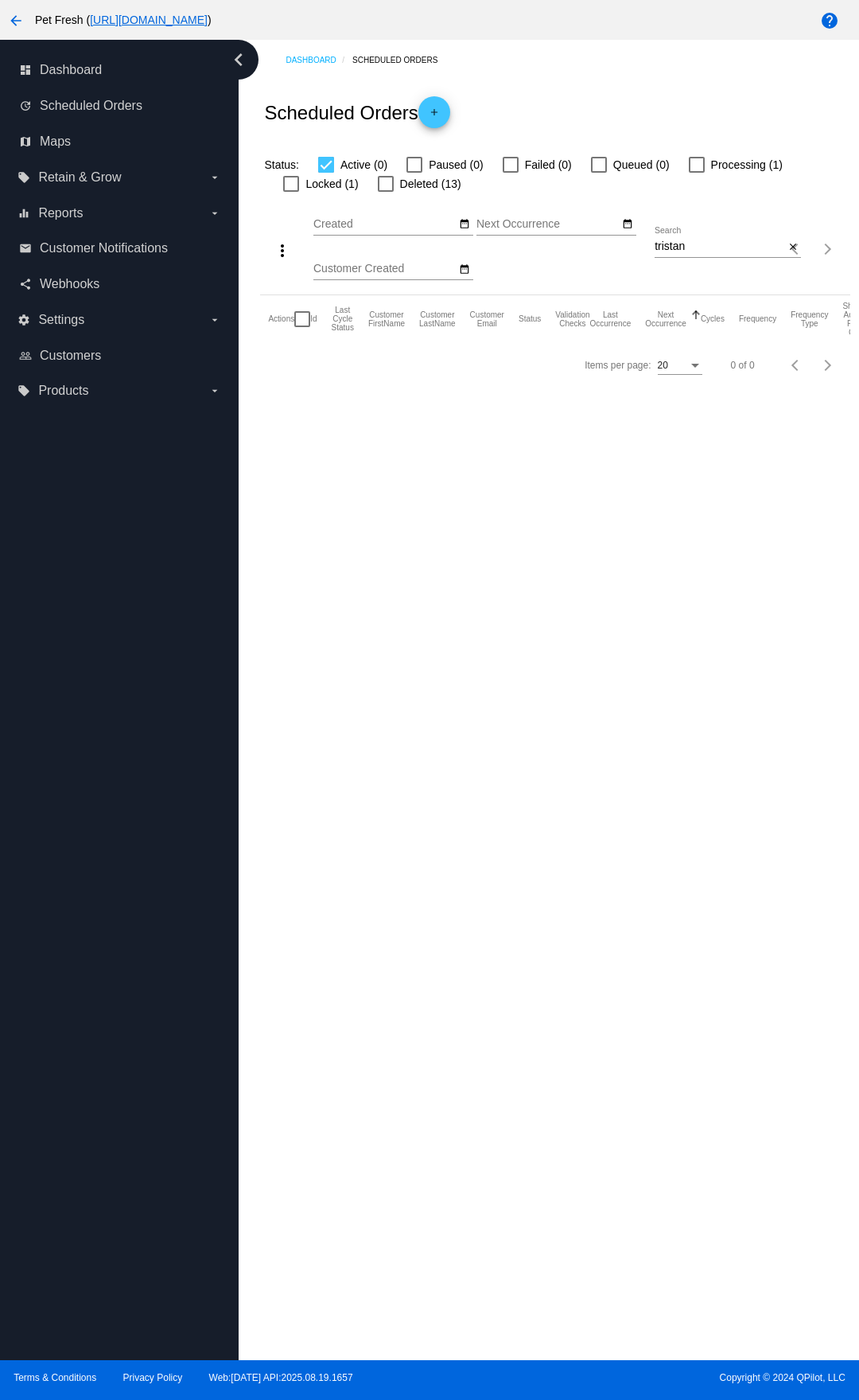
click at [722, 248] on input "tristan" at bounding box center [719, 246] width 130 height 12
click at [680, 246] on input "tristan" at bounding box center [719, 246] width 130 height 12
click at [695, 251] on input "tristan" at bounding box center [719, 246] width 130 height 12
click at [728, 159] on span "Processing (1)" at bounding box center [747, 165] width 72 height 19
click at [697, 173] on input "Processing (1)" at bounding box center [696, 173] width 1 height 1
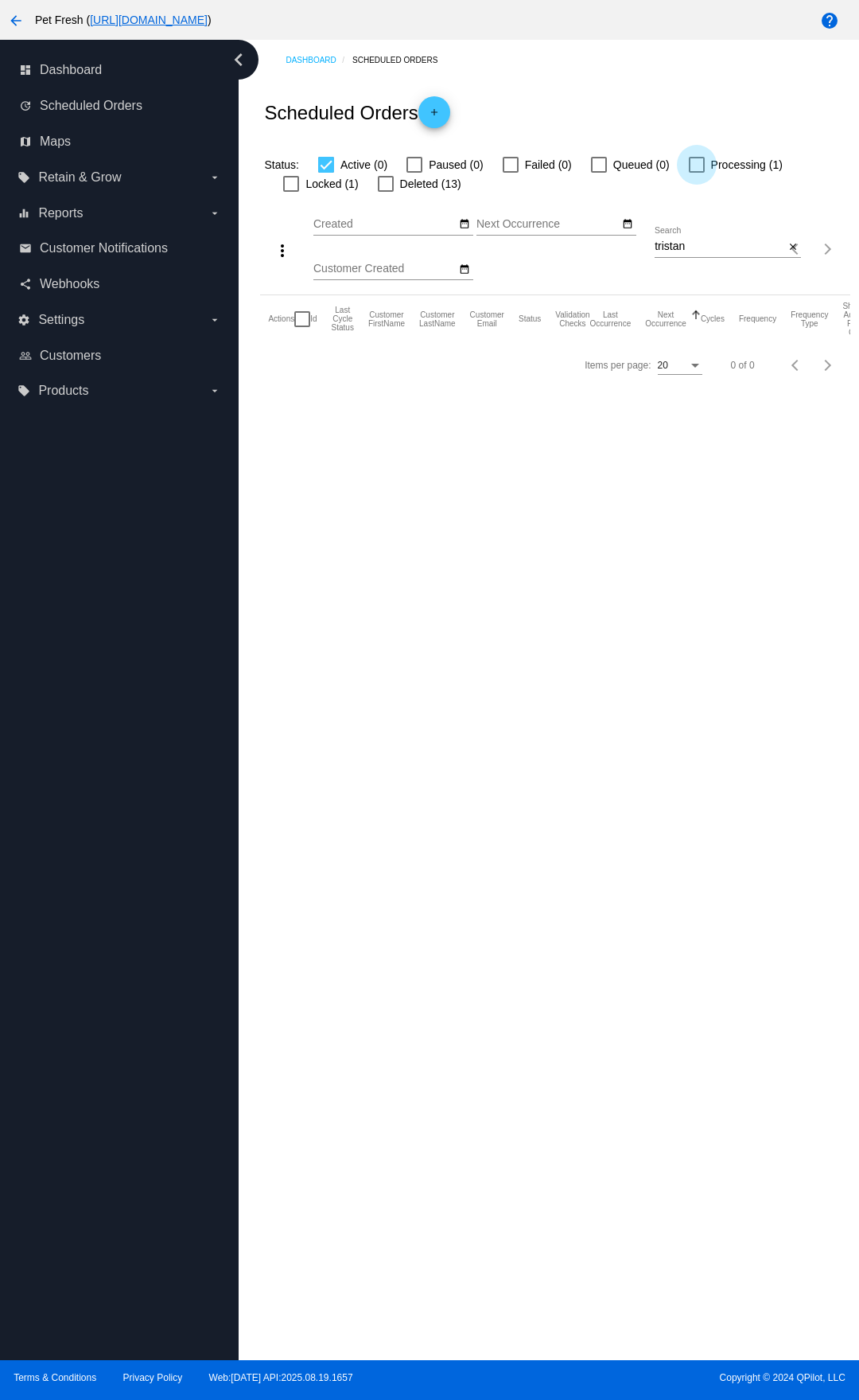
checkbox input "true"
click at [571, 175] on div "Status: Active (0) Paused (0) Failed (0) Queued (0) Processing (1) Locked (1) D…" at bounding box center [555, 168] width 589 height 49
click at [554, 167] on span "Failed (0)" at bounding box center [548, 165] width 47 height 19
click at [511, 173] on input "Failed (0)" at bounding box center [510, 173] width 1 height 1
checkbox input "true"
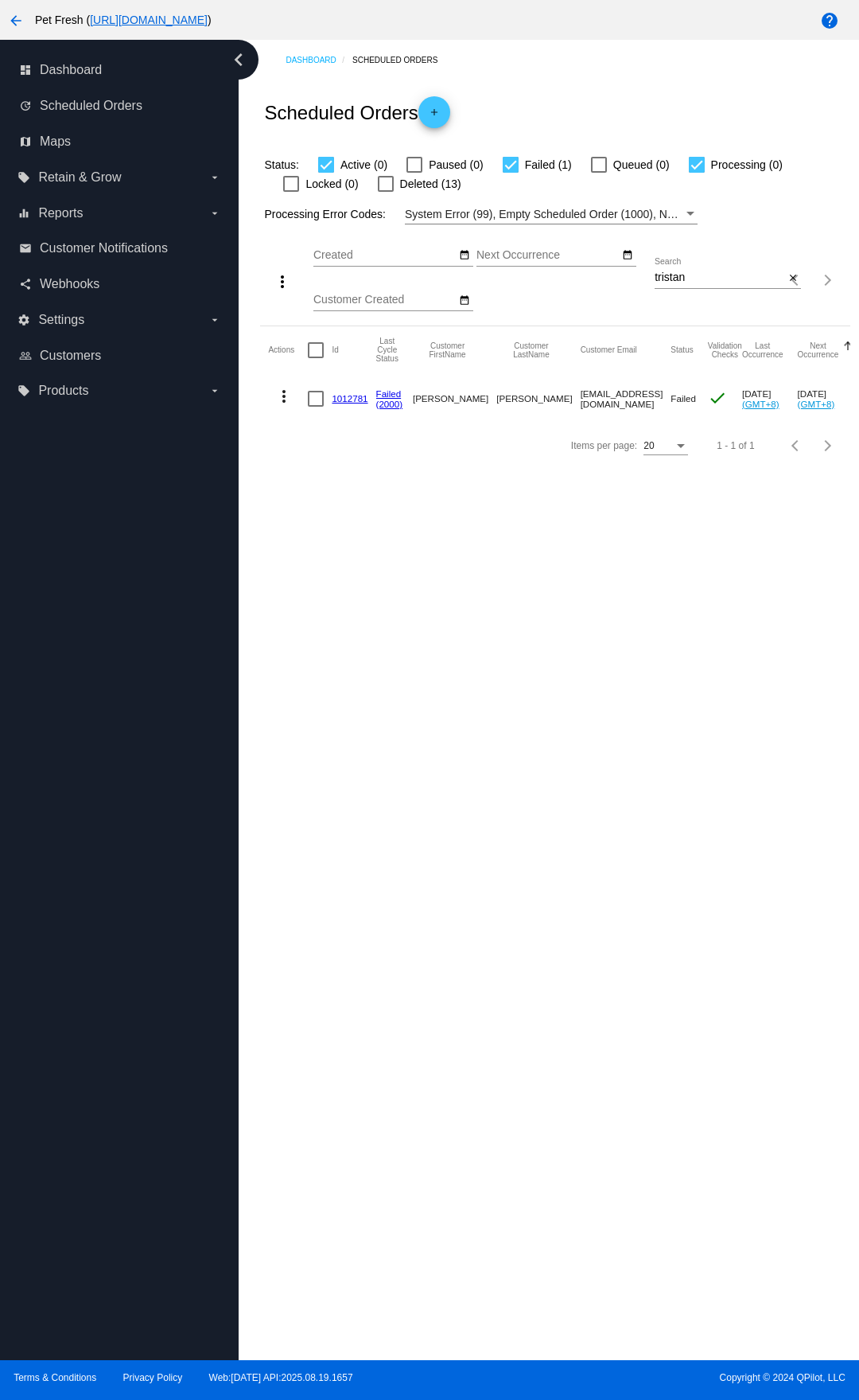
click at [346, 397] on link "1012781" at bounding box center [349, 398] width 36 height 11
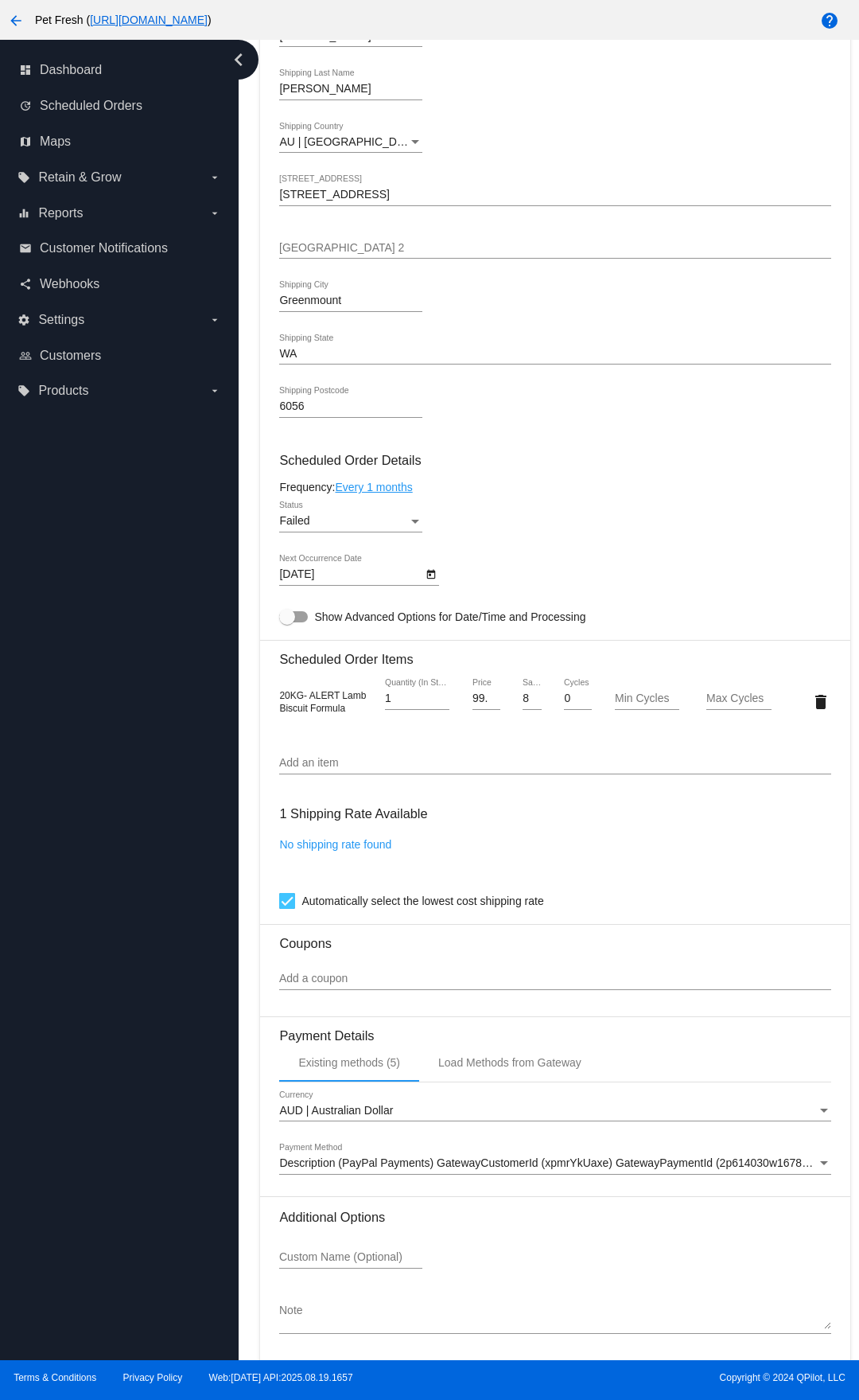
scroll to position [712, 0]
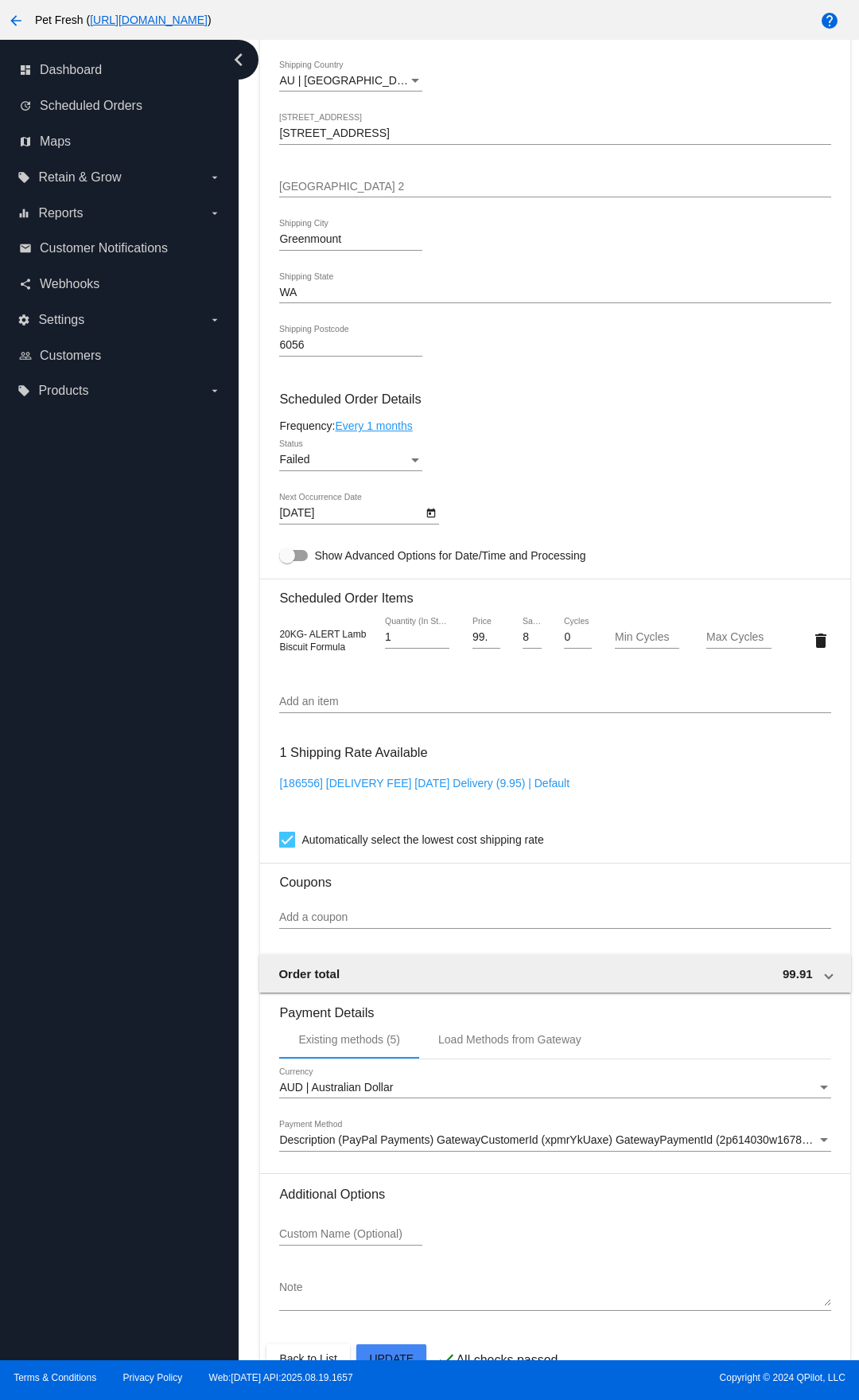
click at [548, 731] on span "Description (PayPal Payments) GatewayCustomerId (xpmrYkUaxe) GatewayPaymentId (…" at bounding box center [555, 1139] width 551 height 12
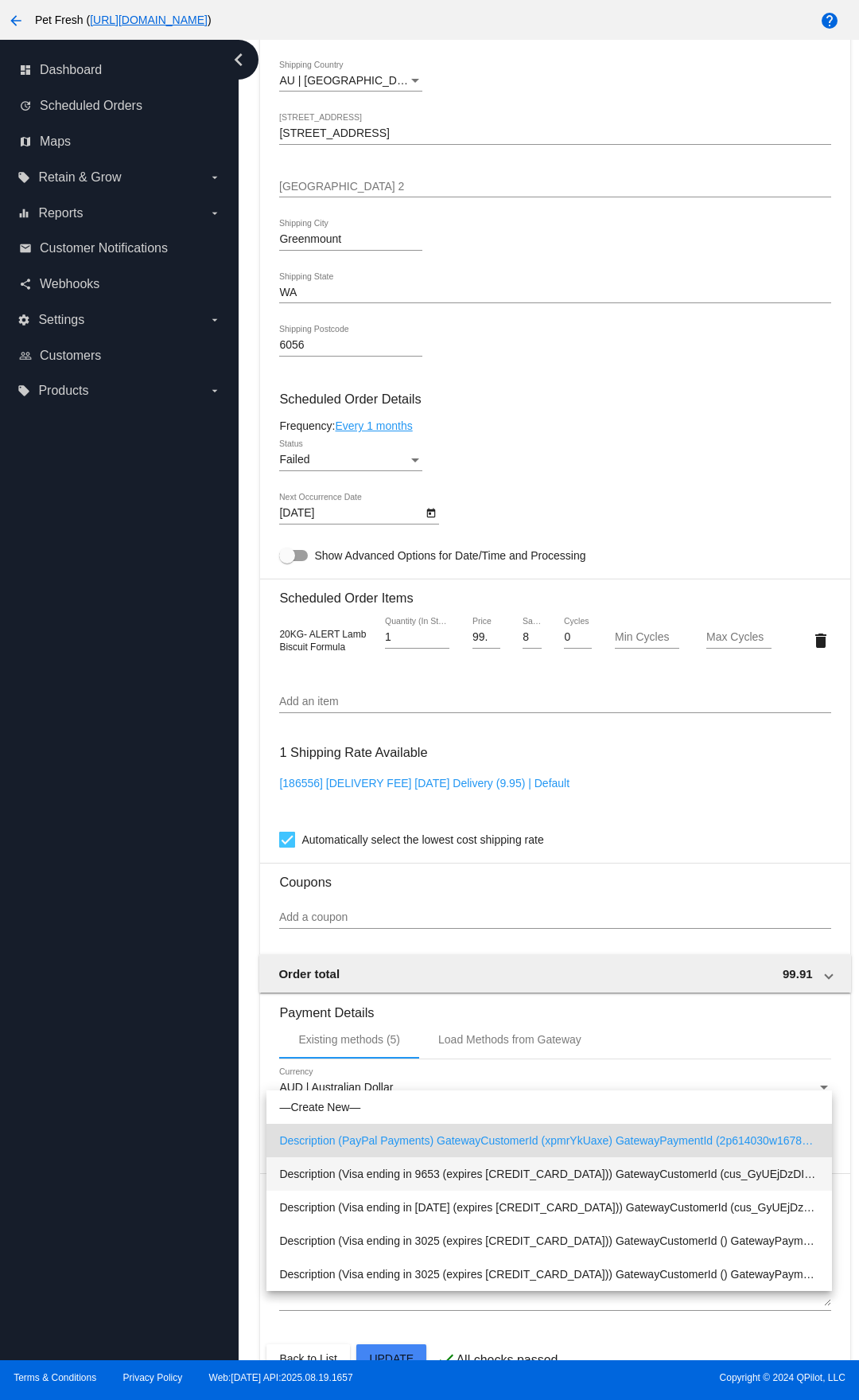
click at [501, 731] on span "Description (Visa ending in 9653 (expires [CREDIT_CARD_DATA])) GatewayCustomerI…" at bounding box center [549, 1173] width 539 height 34
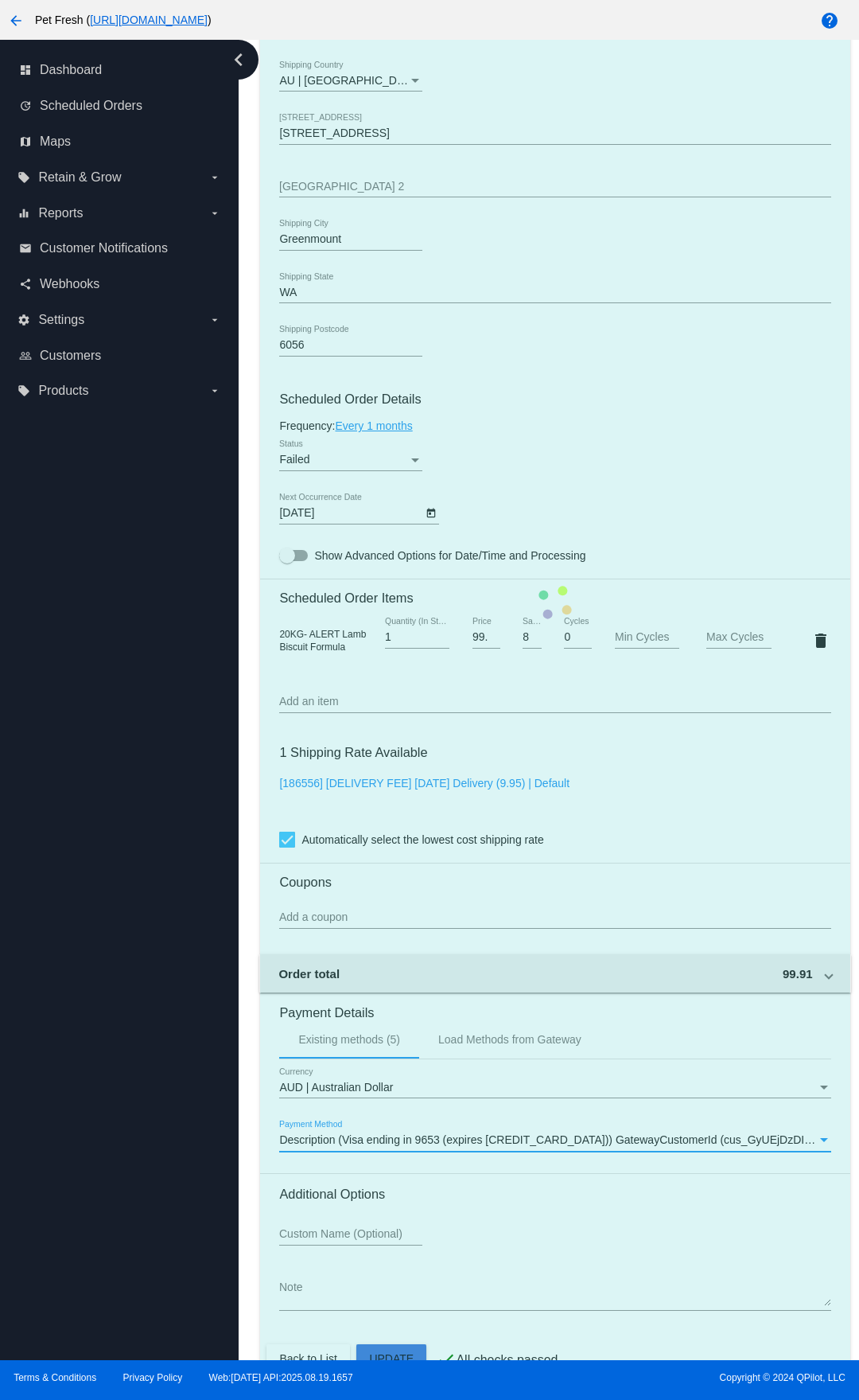
click at [415, 731] on mat-card "Customer 266626: [PERSON_NAME] [EMAIL_ADDRESS][DOMAIN_NAME] Customer Shipping E…" at bounding box center [555, 603] width 589 height 1592
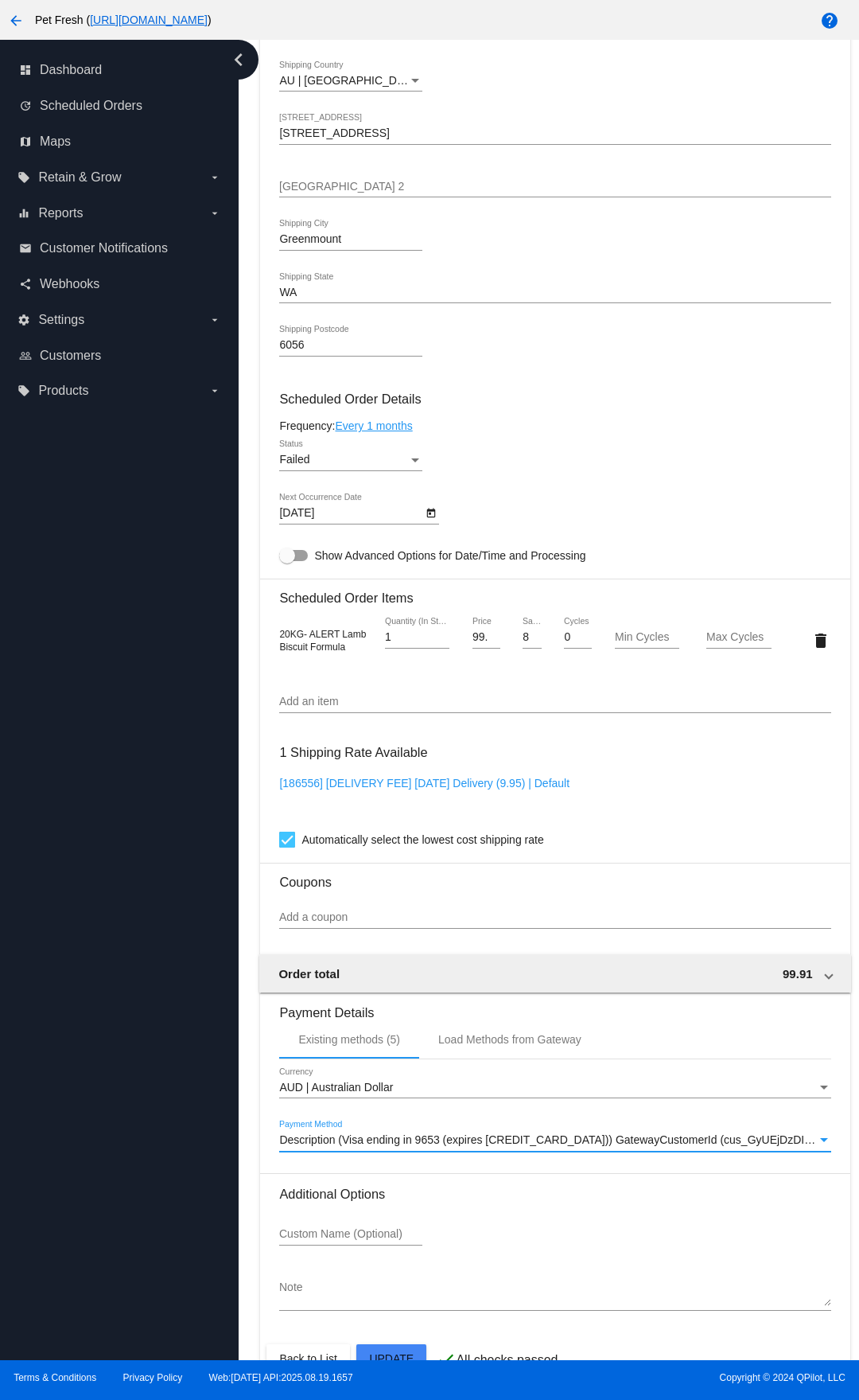
click at [395, 731] on mat-card "Customer 266626: [PERSON_NAME] [EMAIL_ADDRESS][DOMAIN_NAME] Customer Shipping E…" at bounding box center [555, 603] width 589 height 1592
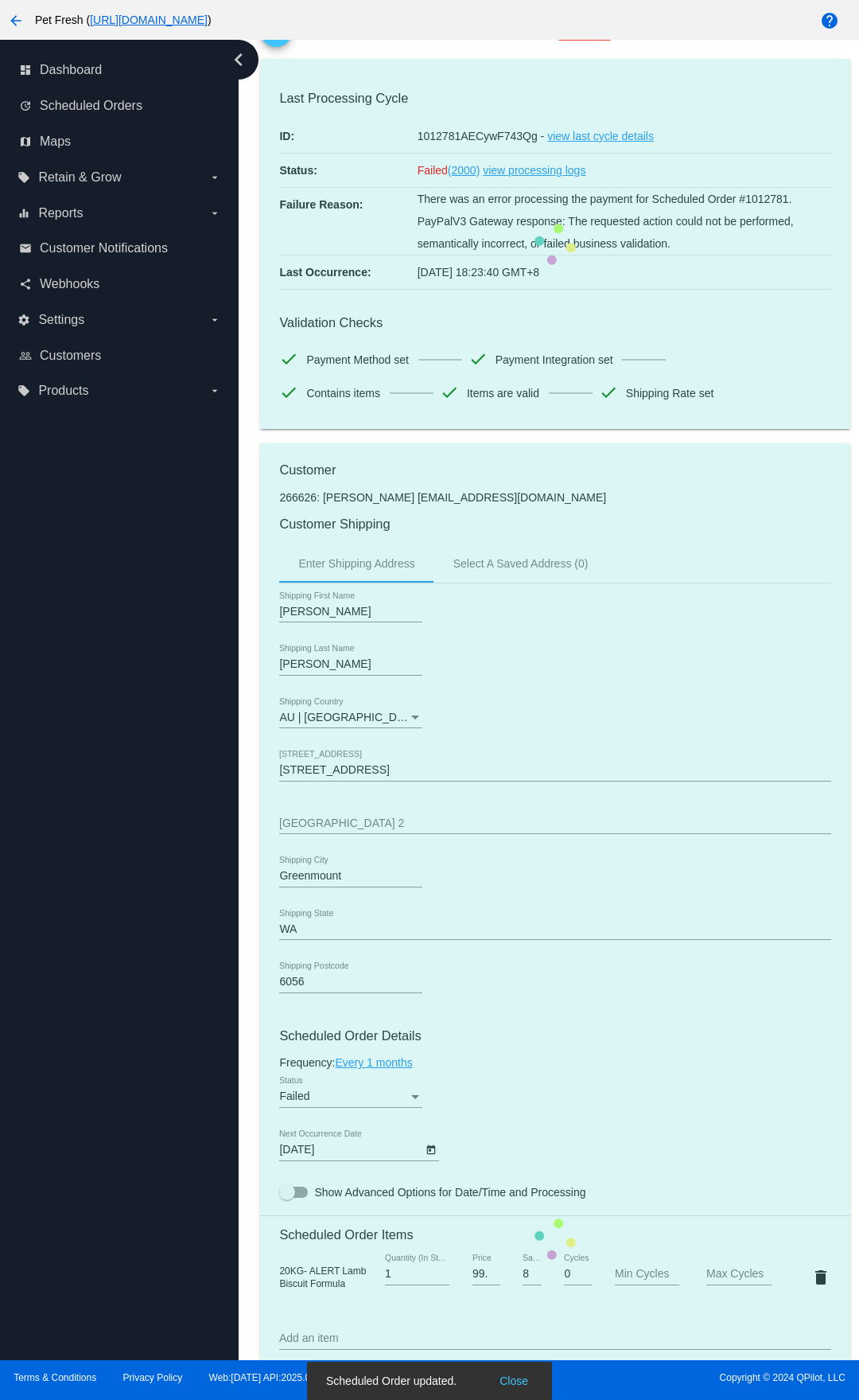
scroll to position [0, 0]
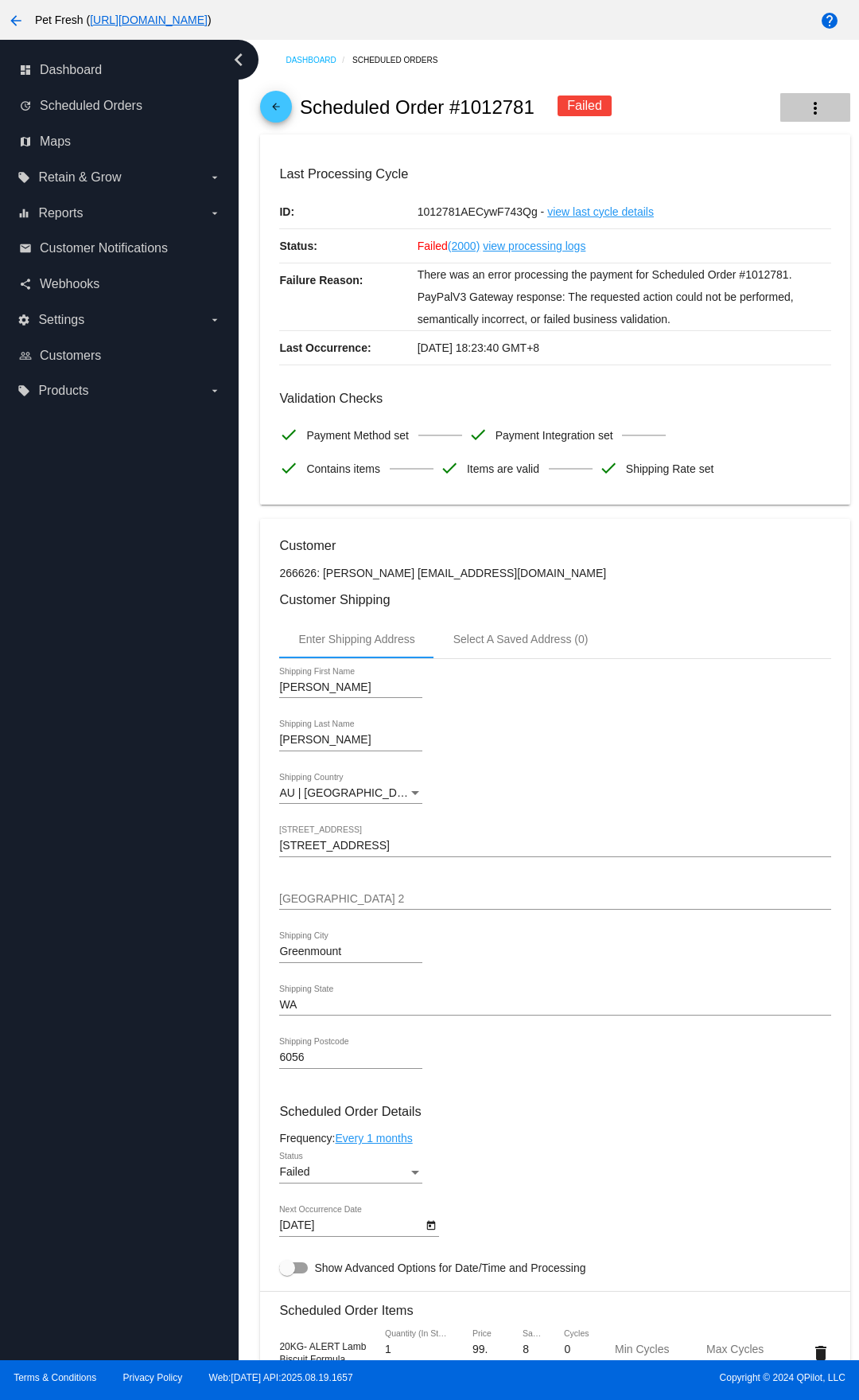
click at [806, 100] on mat-icon "more_vert" at bounding box center [816, 109] width 19 height 19
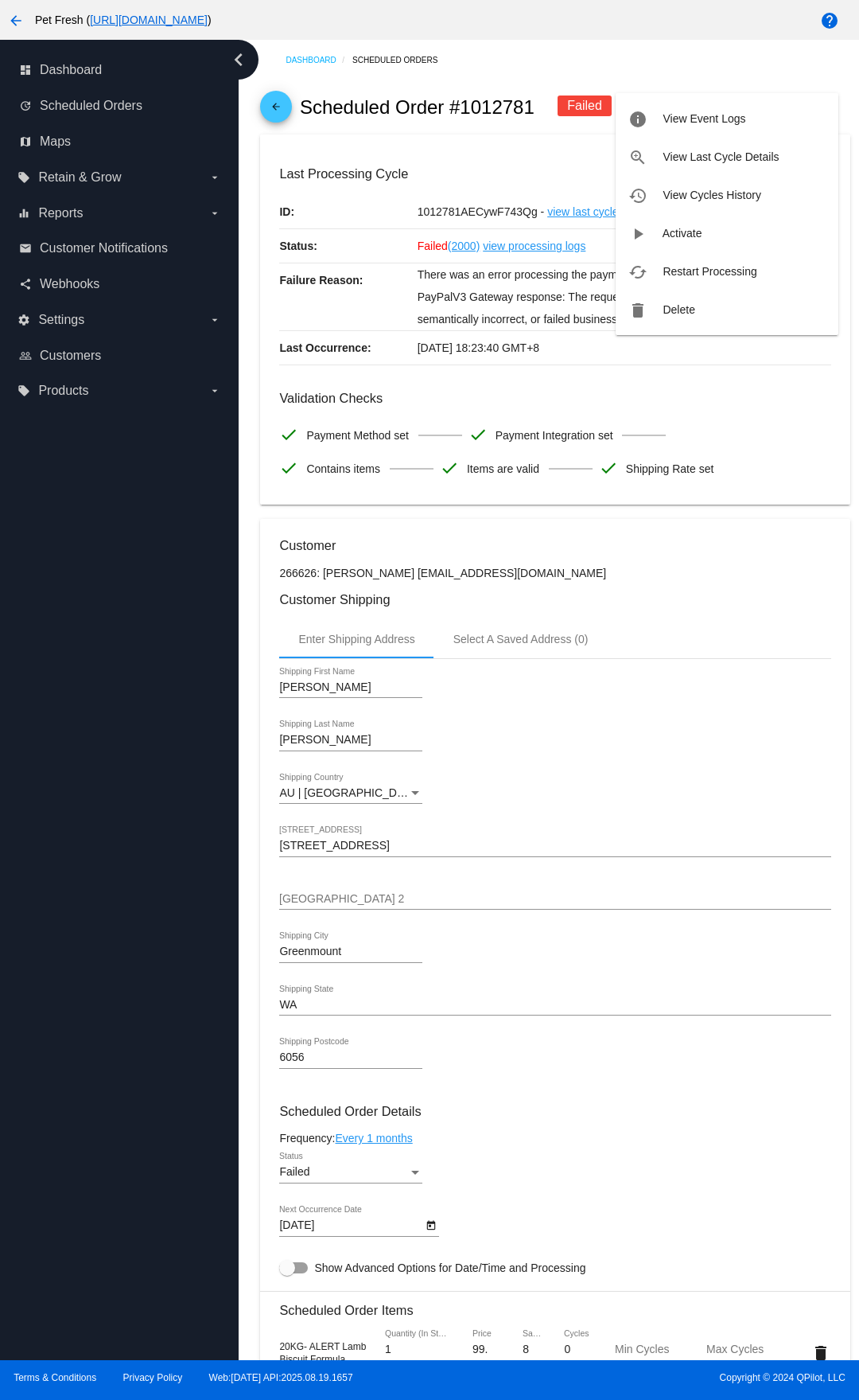
click at [726, 264] on button "cached Restart Processing" at bounding box center [728, 272] width 223 height 38
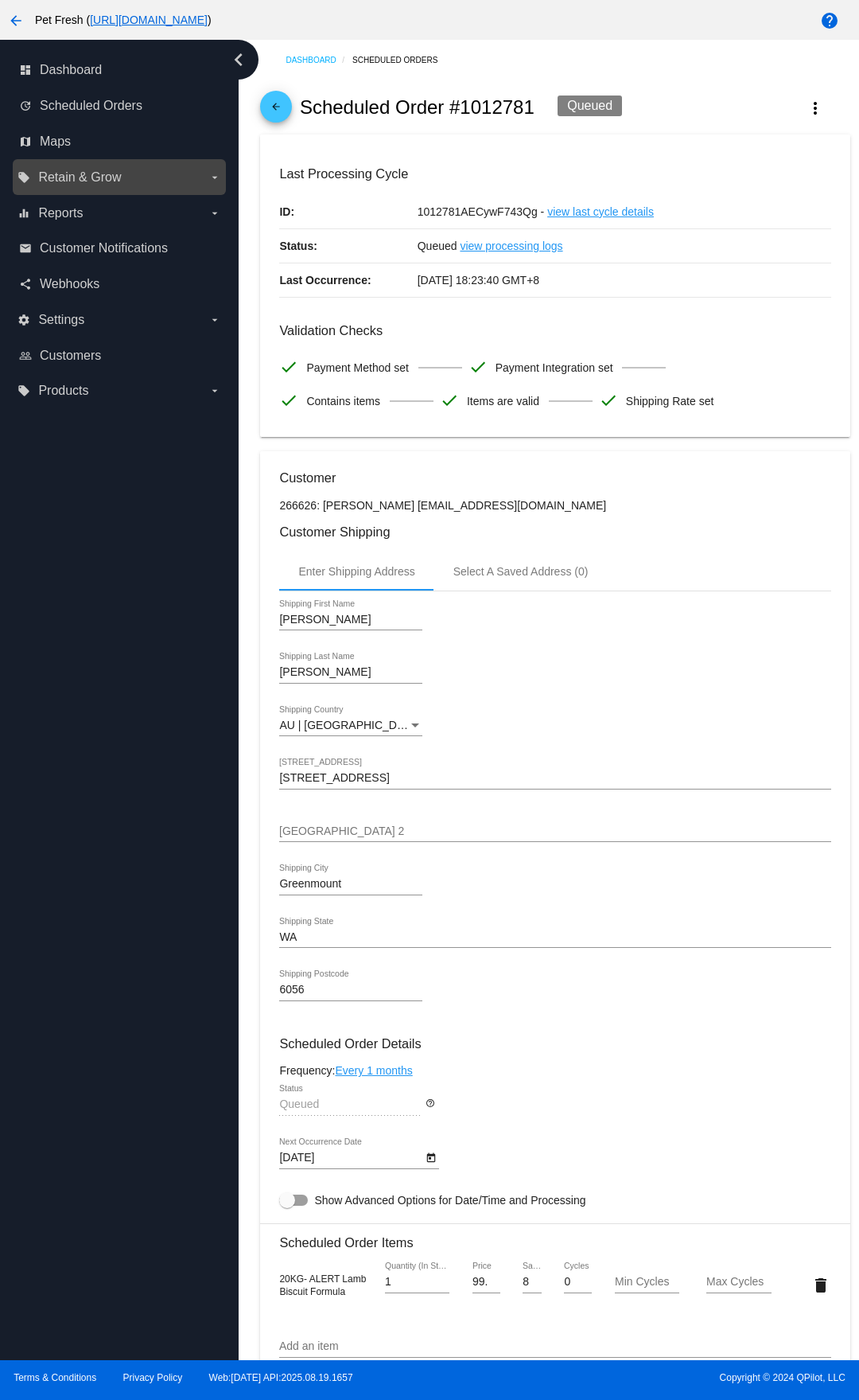
click at [118, 174] on span "Retain & Grow" at bounding box center [80, 177] width 83 height 14
click at [0, 0] on input "local_offer Retain & Grow arrow_drop_down" at bounding box center [0, 0] width 0 height 0
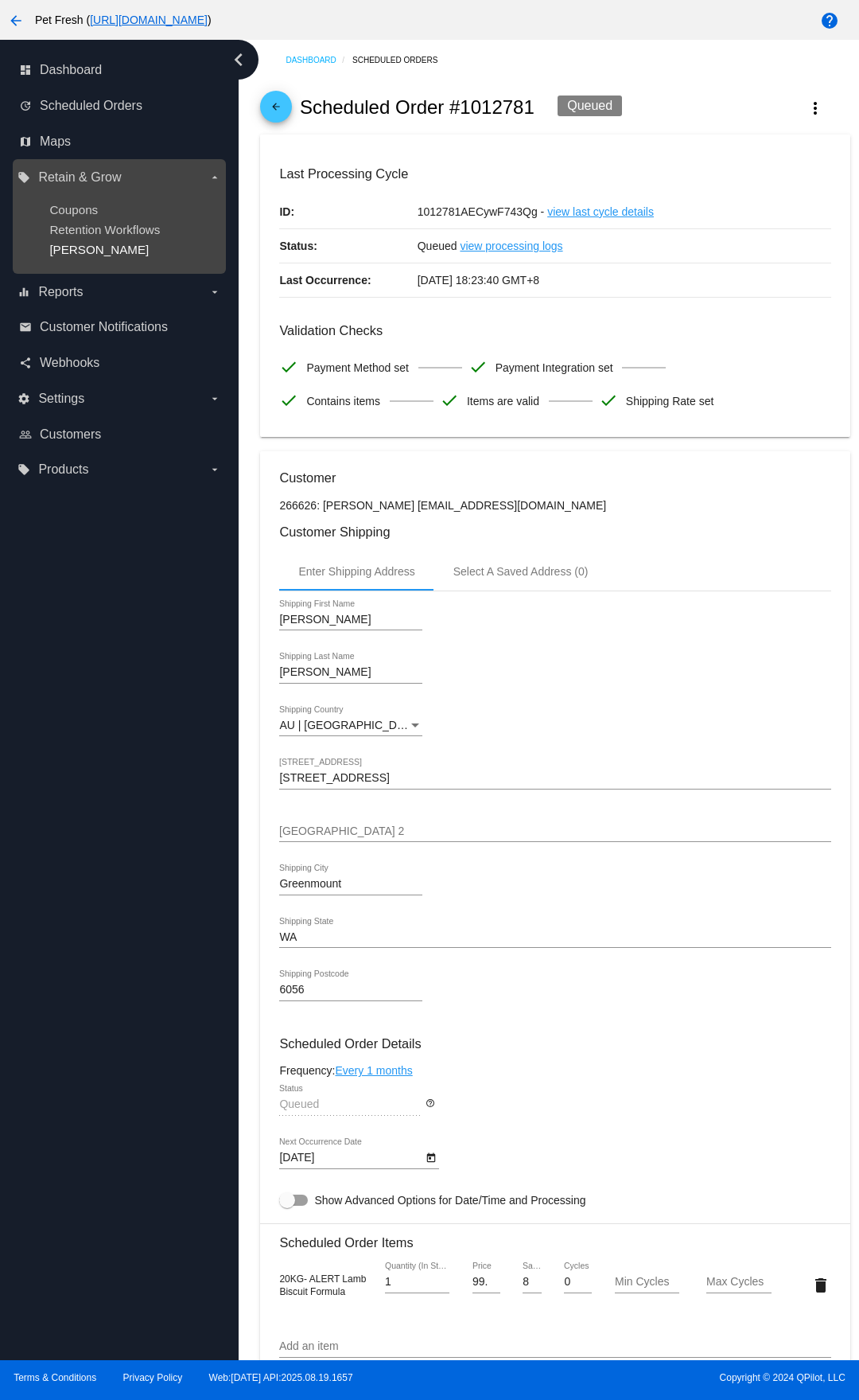
click at [84, 246] on span "[PERSON_NAME]" at bounding box center [99, 250] width 100 height 13
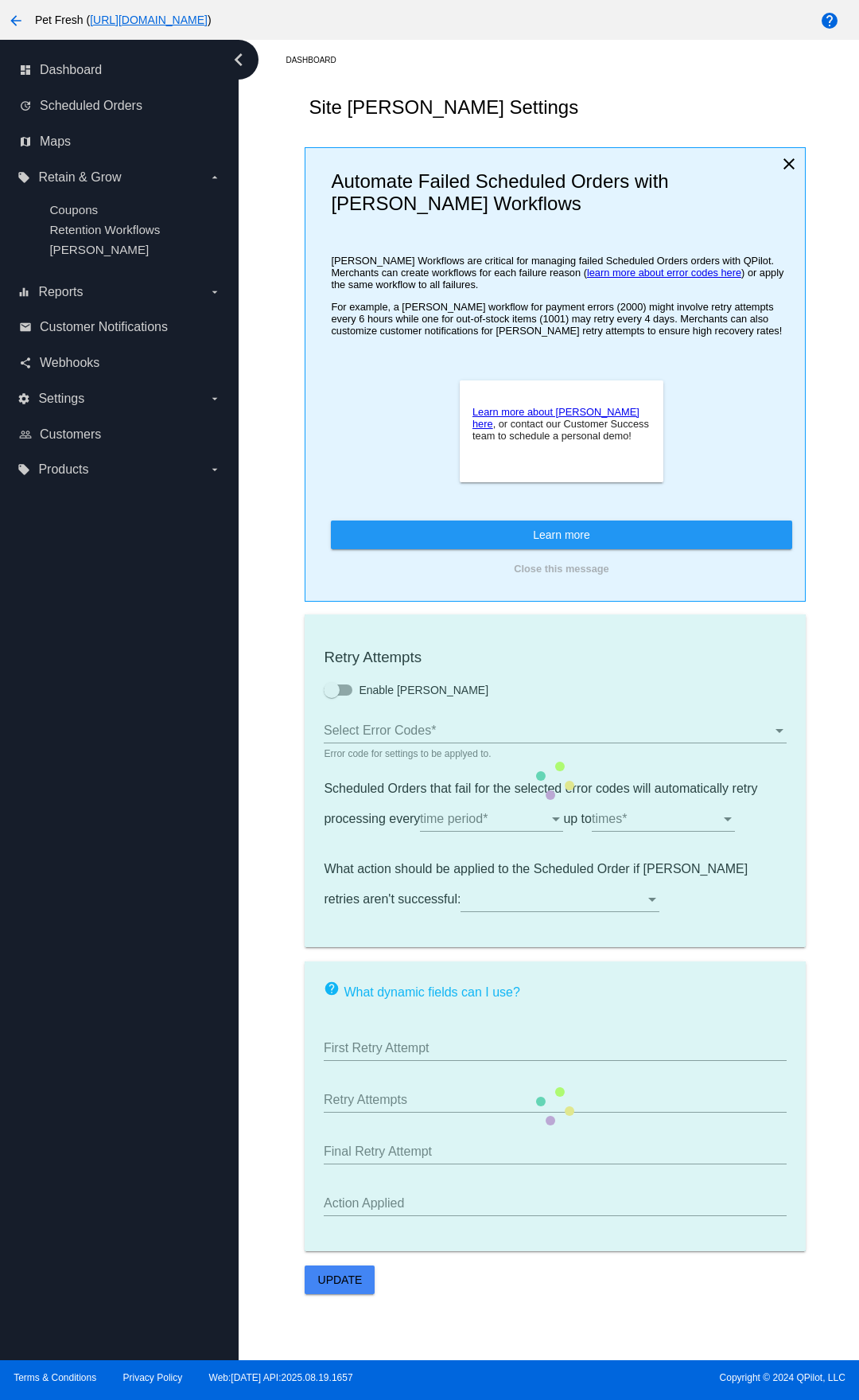
type input "If no changes are made, we will automatically retry processing your {{Scheduled…"
type input "If no changes are made, we will automatically {{DunningAction}} your {{Schedule…"
type input "Your {{ScheduledOrder}} was {{DunningAction}}."
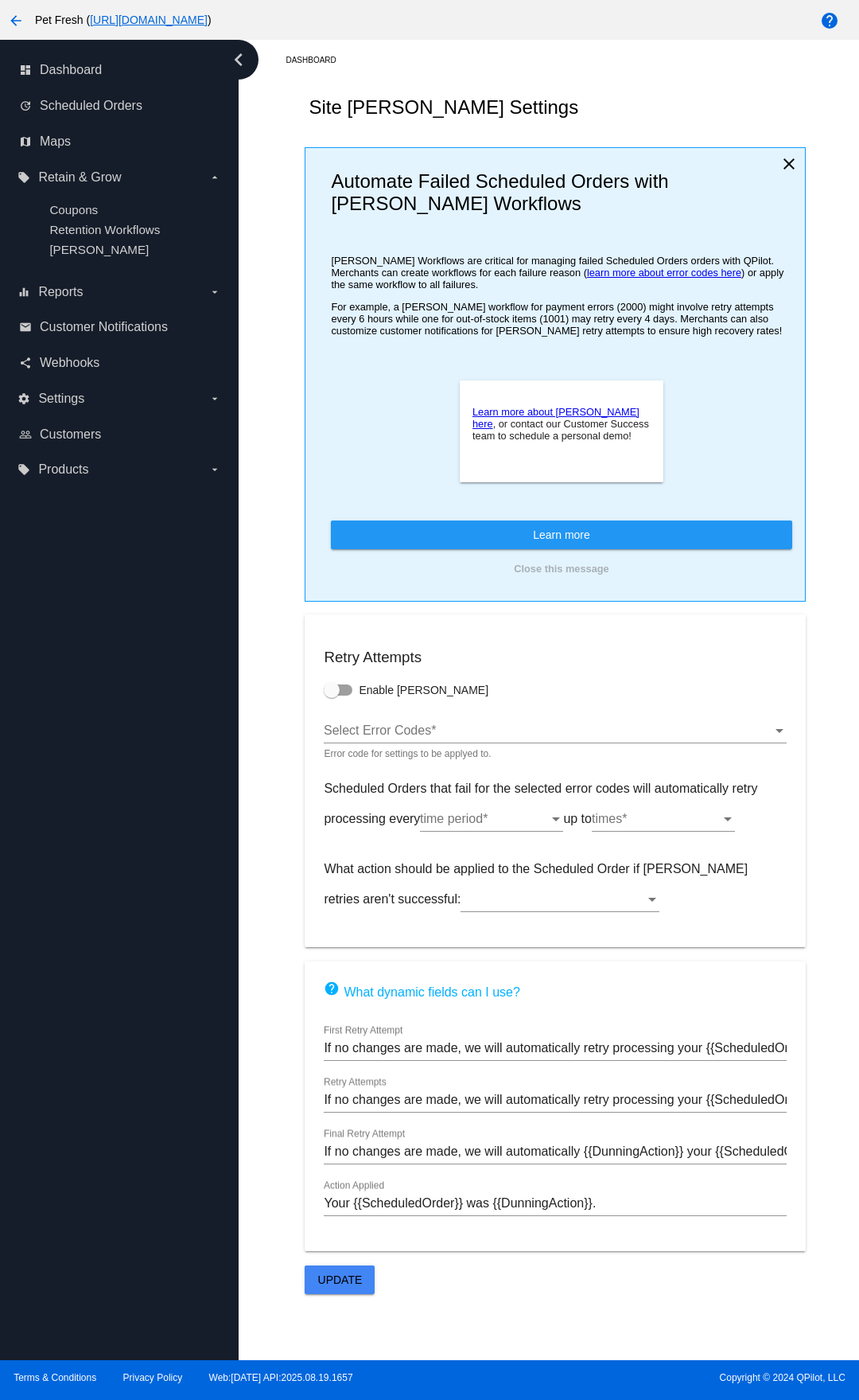
click at [473, 731] on span "time period" at bounding box center [451, 818] width 62 height 13
click at [303, 731] on div at bounding box center [429, 700] width 859 height 1400
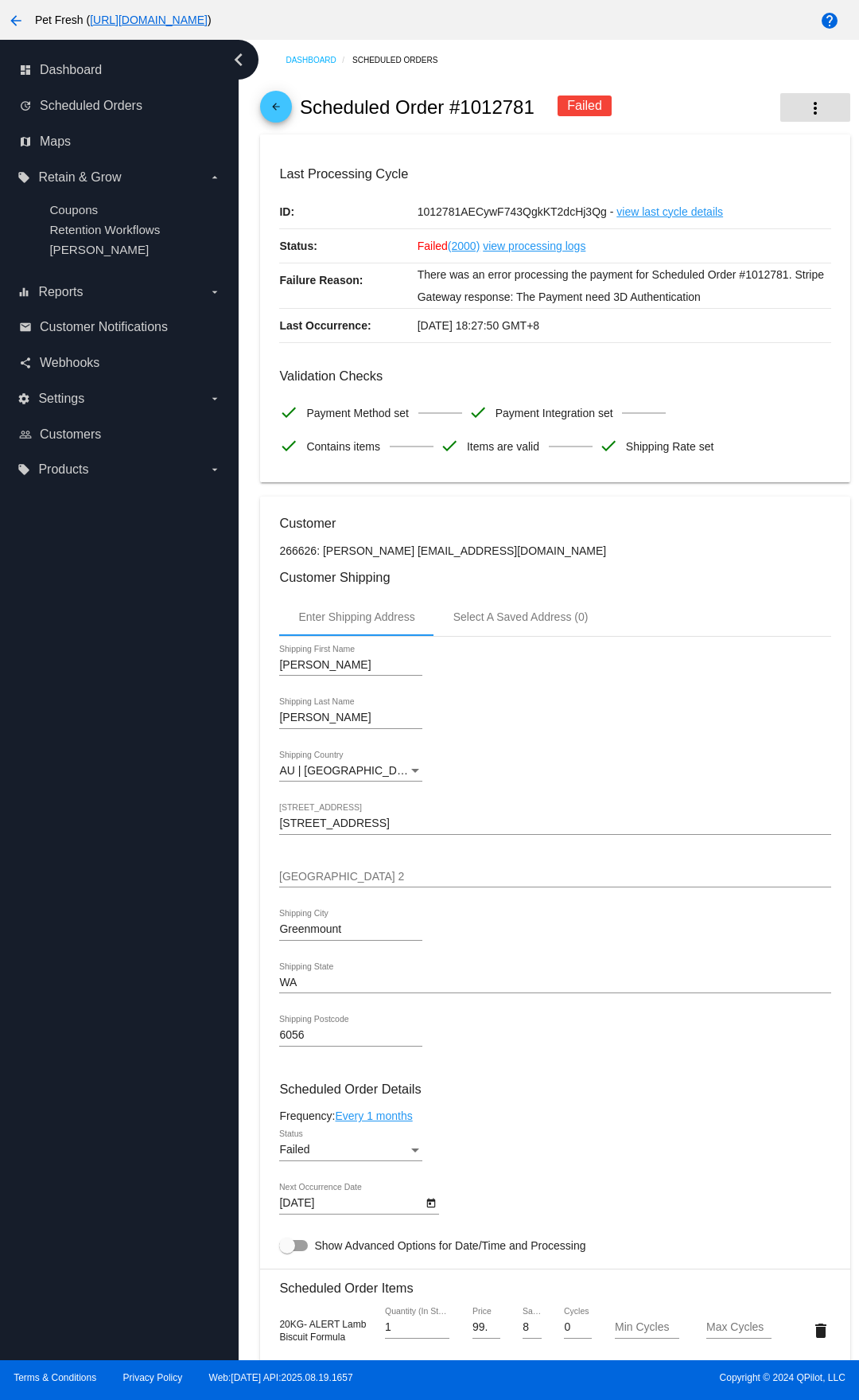
click at [811, 119] on button "more_vert" at bounding box center [815, 108] width 70 height 29
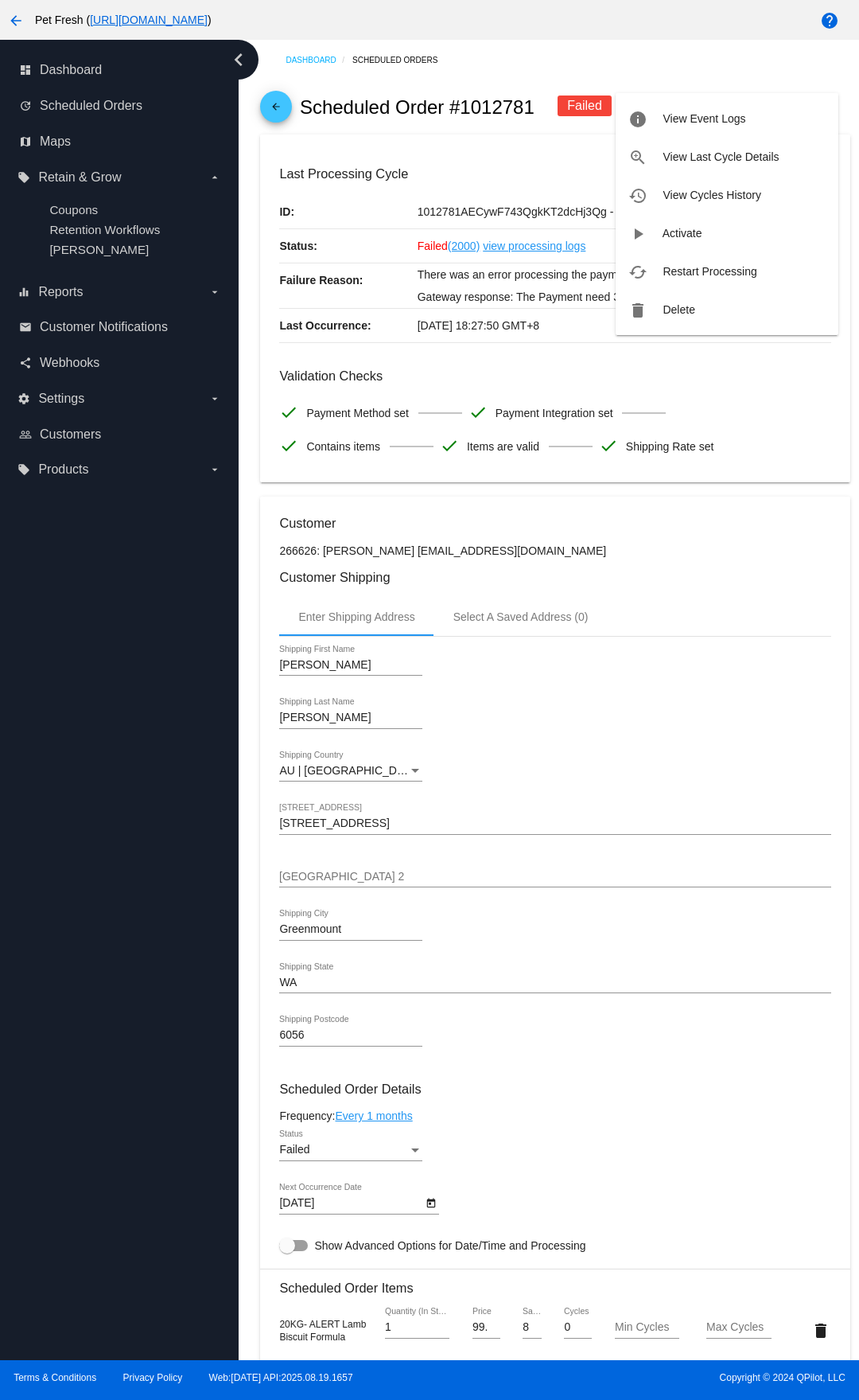
click at [683, 265] on span "Restart Processing" at bounding box center [709, 271] width 94 height 12
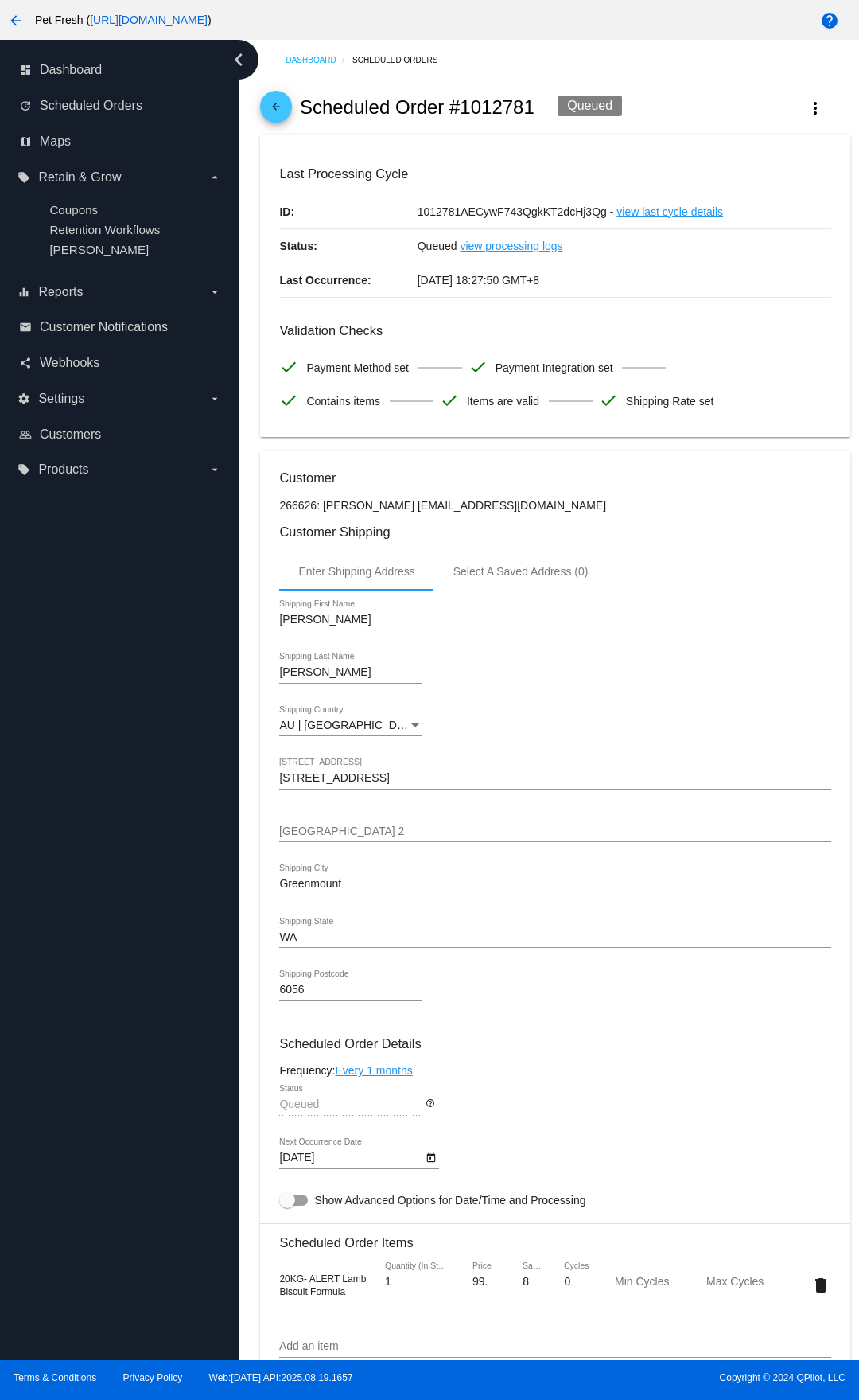
click at [806, 105] on mat-icon "more_vert" at bounding box center [816, 109] width 19 height 19
click at [614, 67] on div at bounding box center [429, 700] width 859 height 1400
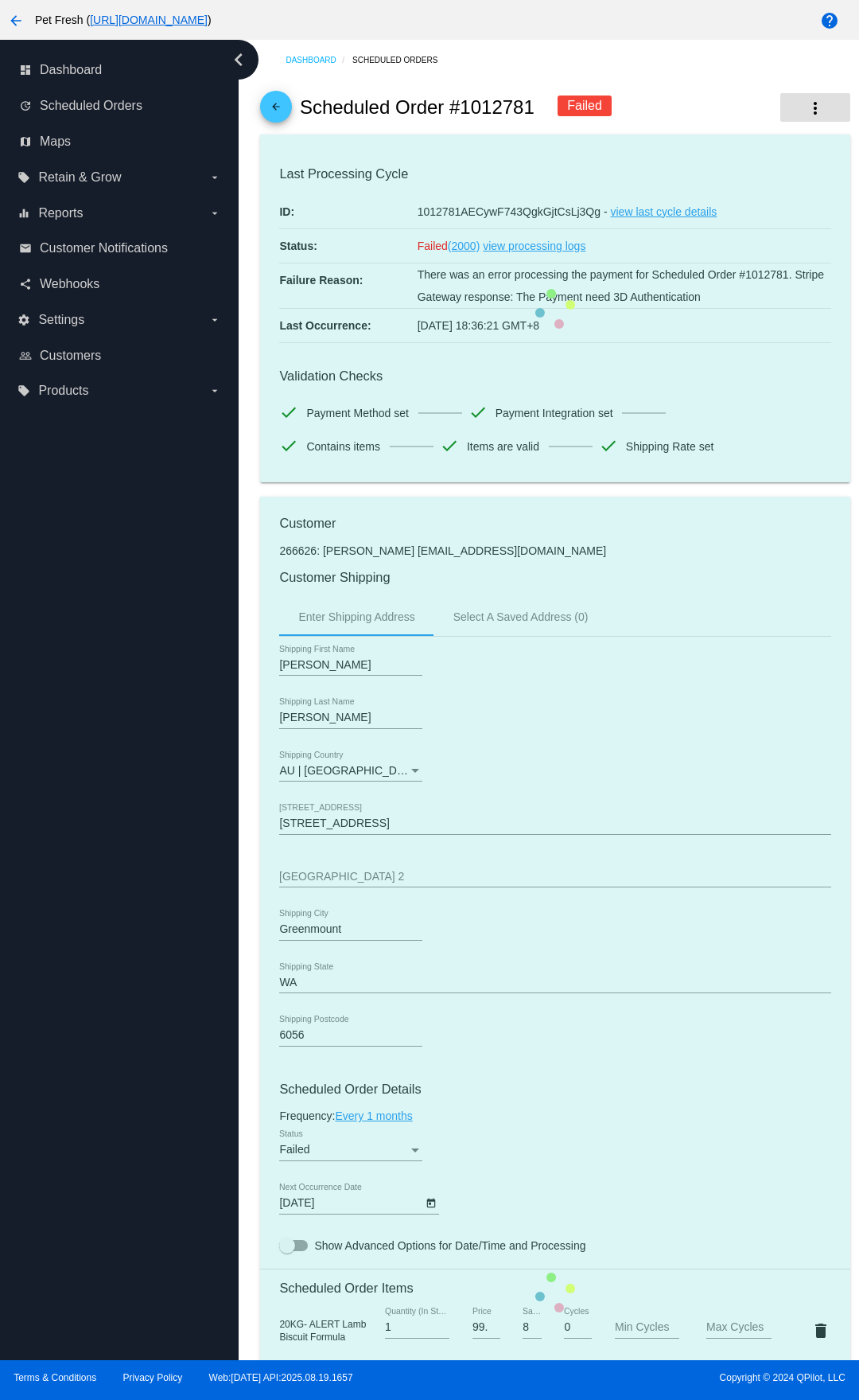
click at [814, 107] on button "more_vert" at bounding box center [815, 108] width 70 height 29
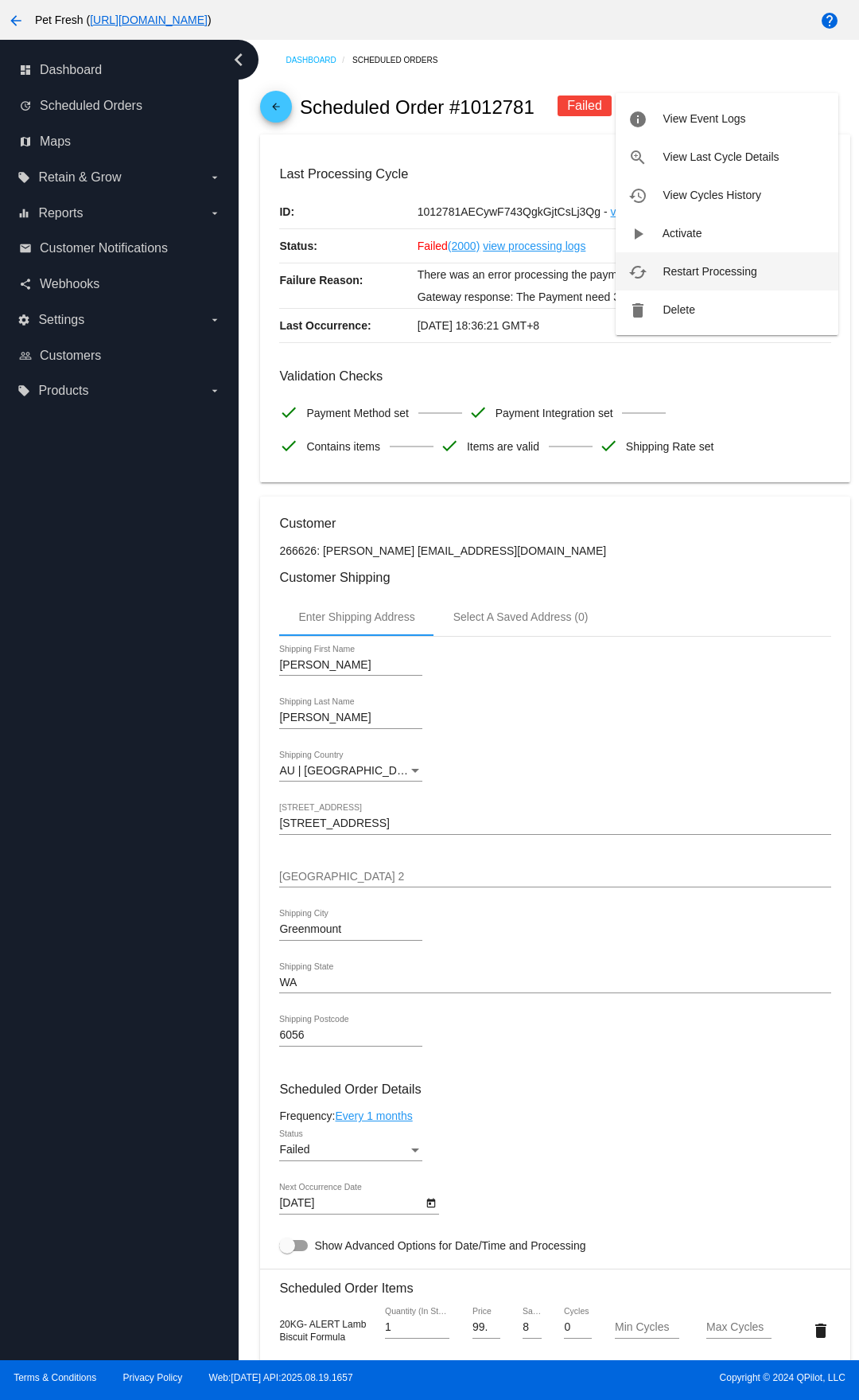
click at [718, 275] on span "Restart Processing" at bounding box center [709, 271] width 94 height 12
